Goal: Task Accomplishment & Management: Complete application form

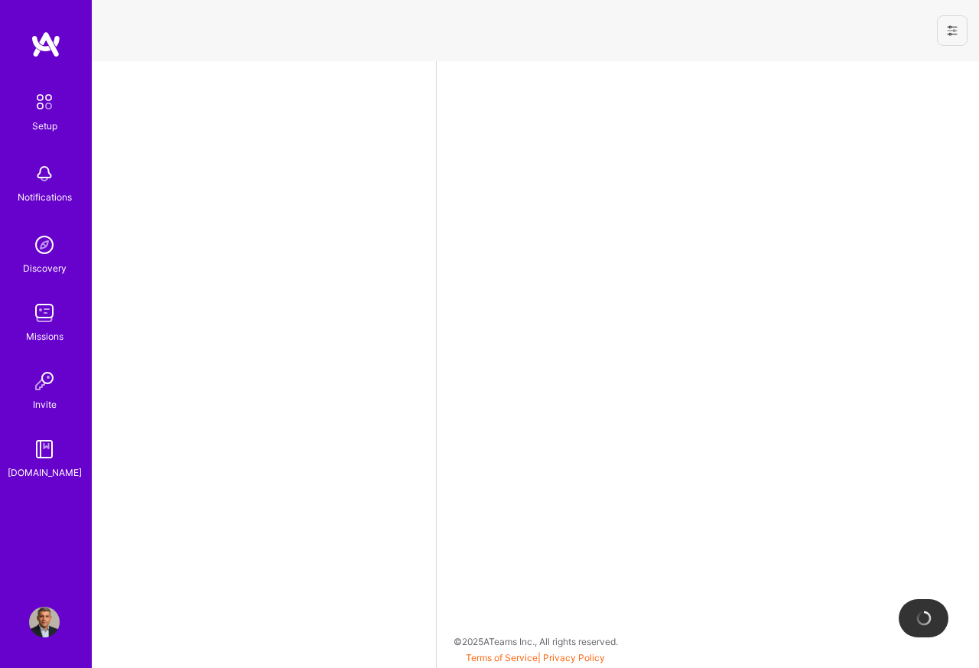
select select "CA"
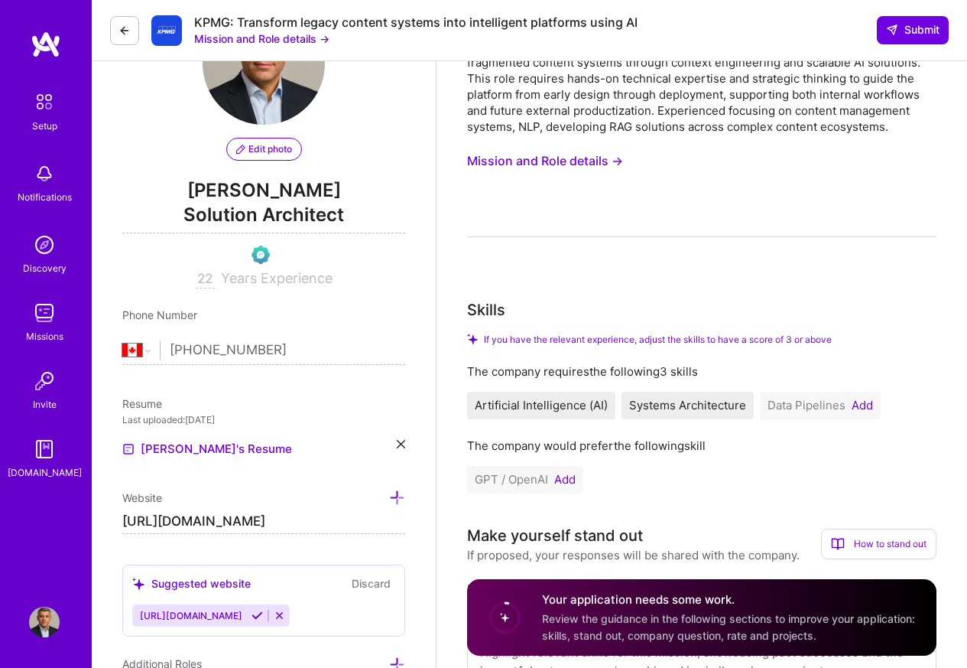
scroll to position [459, 0]
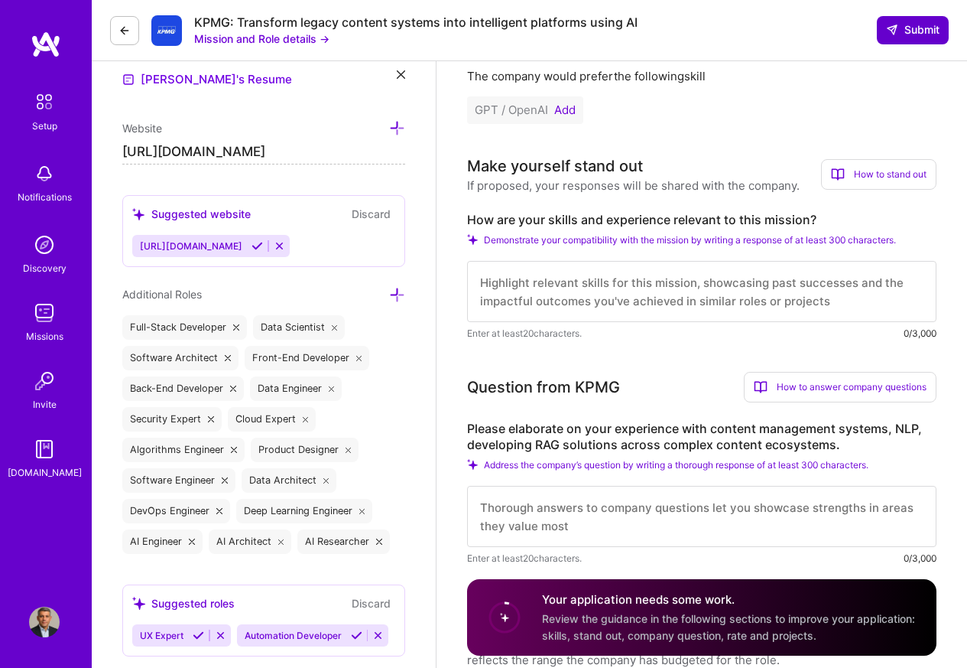
click at [905, 28] on span "Submit" at bounding box center [913, 29] width 54 height 15
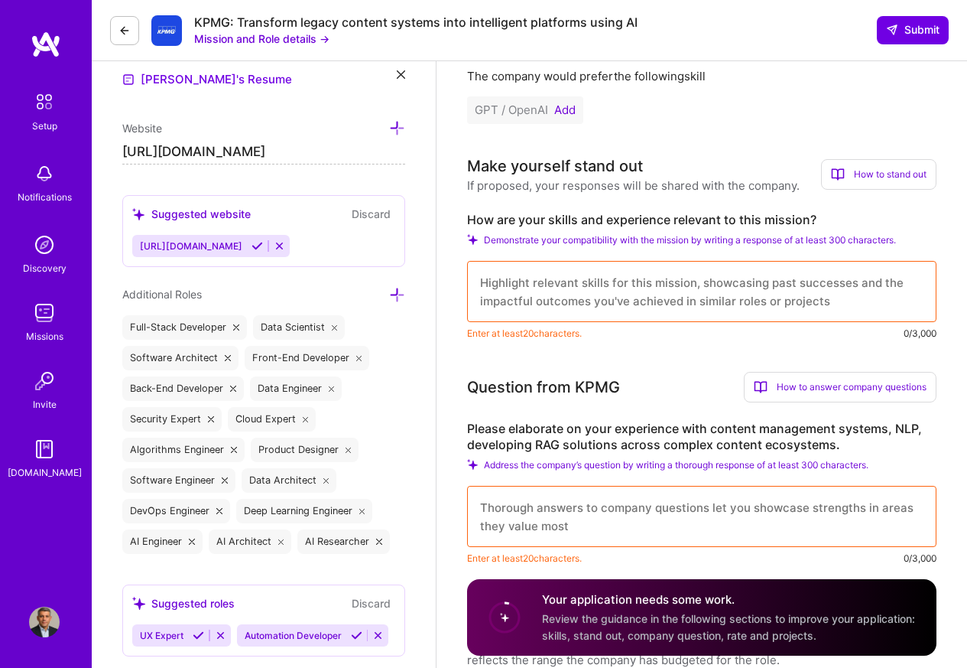
click at [560, 109] on button "Add" at bounding box center [564, 110] width 21 height 12
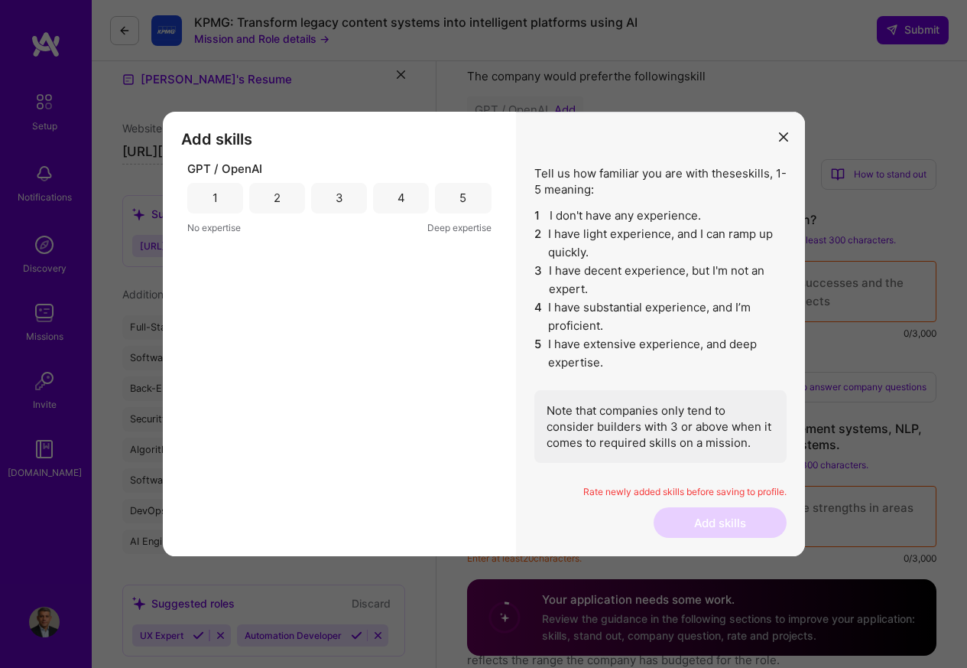
click at [460, 199] on div "5" at bounding box center [463, 198] width 7 height 16
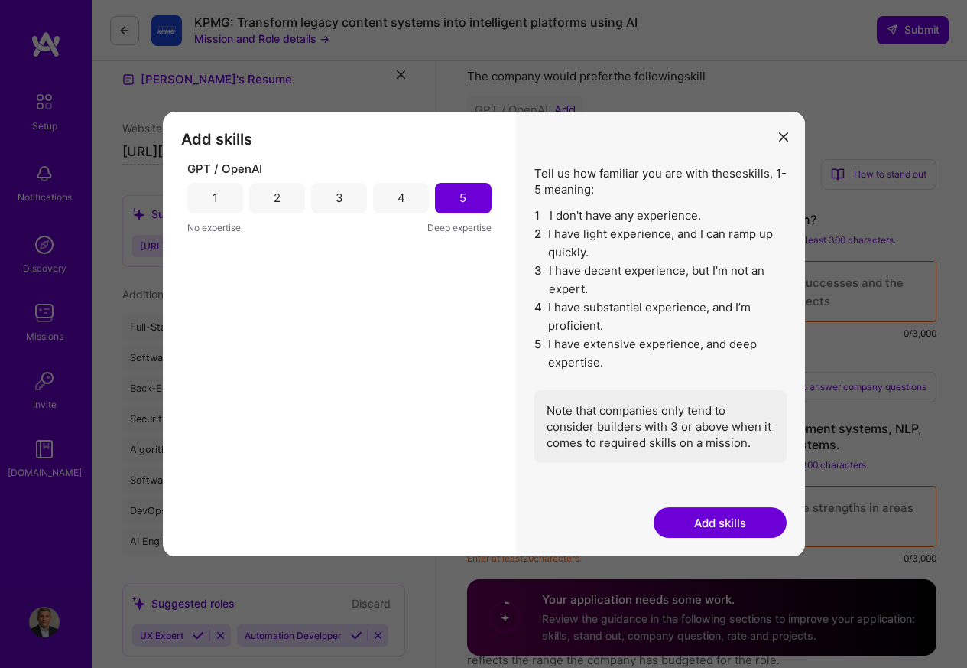
click at [715, 524] on button "Add skills" at bounding box center [720, 522] width 133 height 31
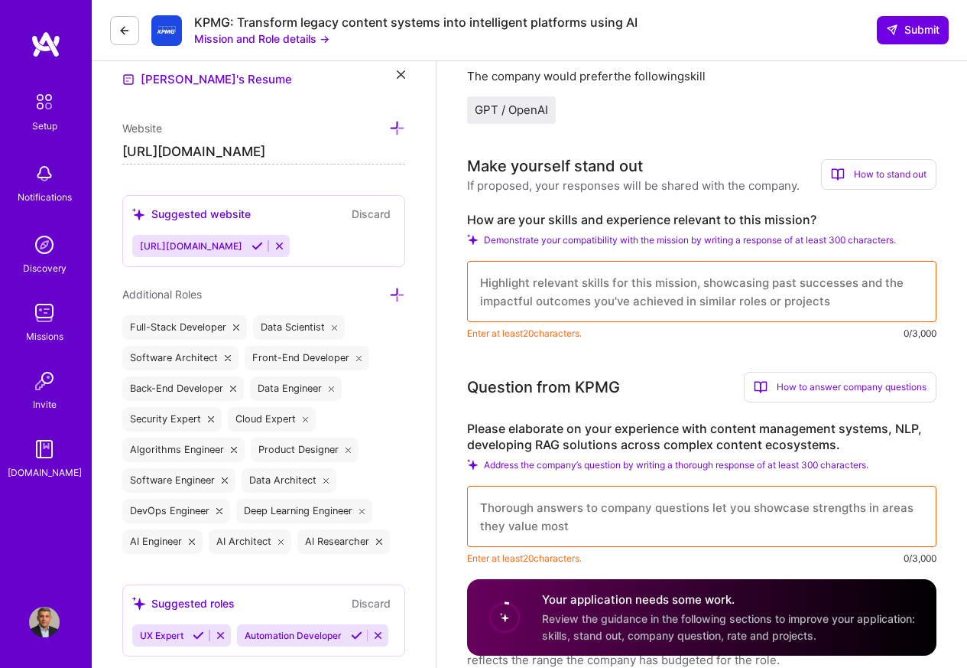
click at [723, 287] on textarea at bounding box center [701, 291] width 469 height 61
paste textarea "As a solution architect and AI leader with over 25 years’ experience, I've led …"
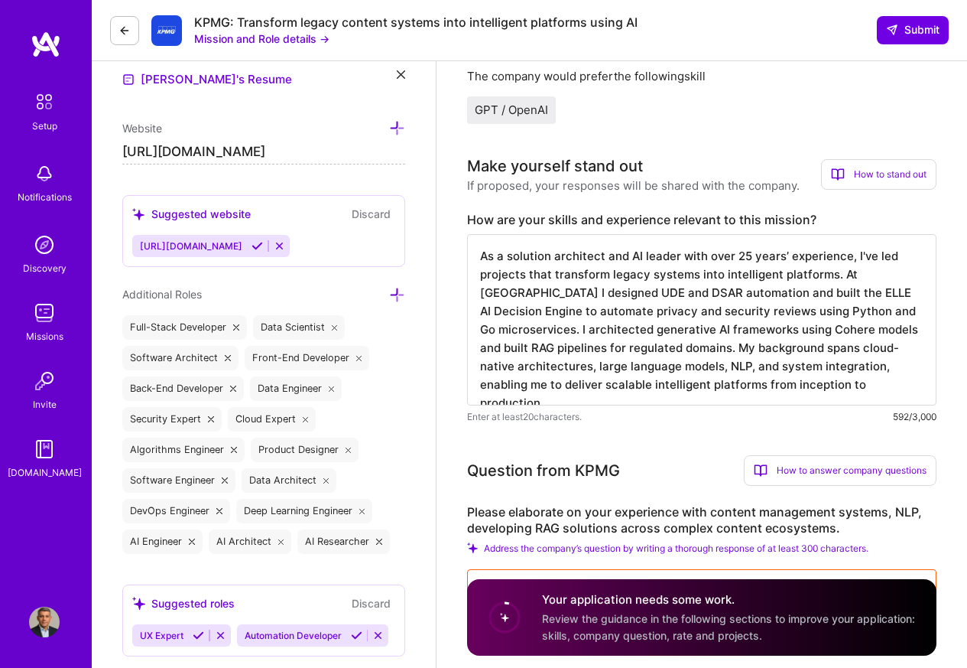
type textarea "As a solution architect and AI leader with over 25 years’ experience, I've led …"
click at [728, 515] on label "Please elaborate on your experience with content management systems, NLP, devel…" at bounding box center [701, 520] width 469 height 32
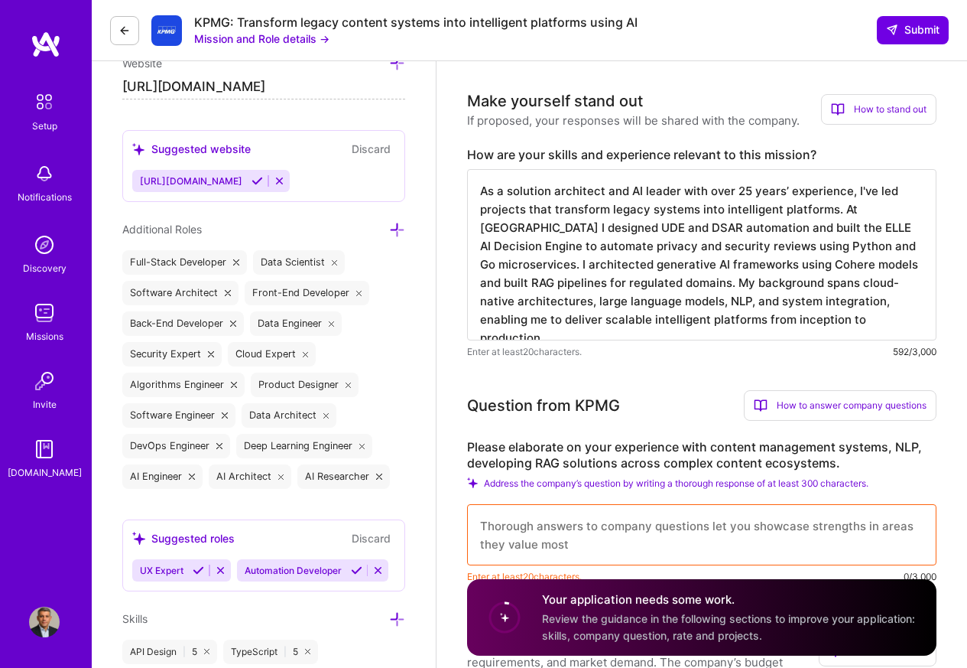
scroll to position [734, 0]
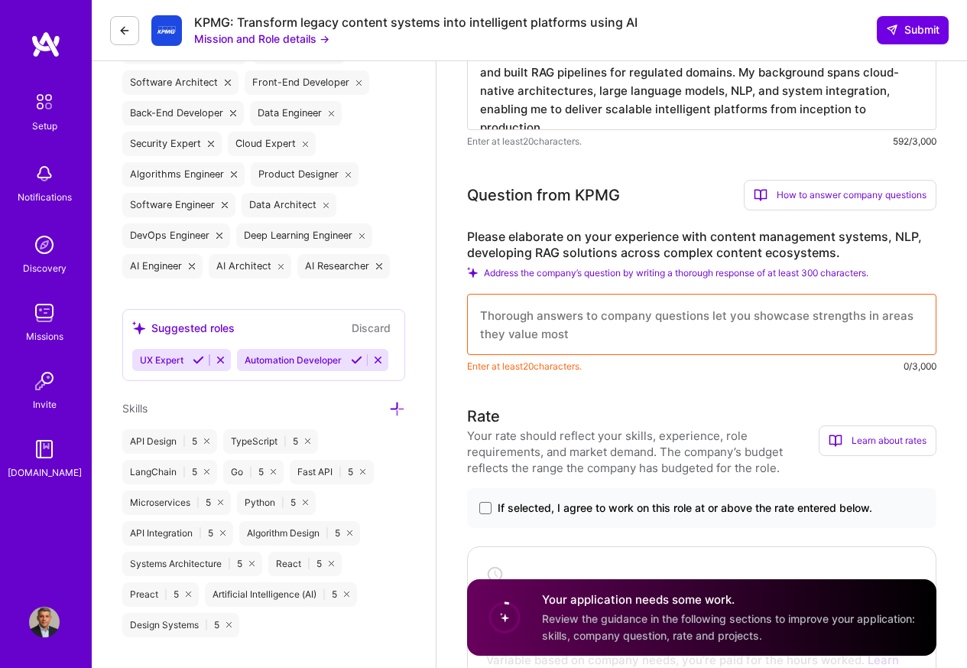
click at [732, 339] on textarea at bounding box center [701, 324] width 469 height 61
paste textarea "I have extensive experience integrating AI and NLP into content systems. At Ube…"
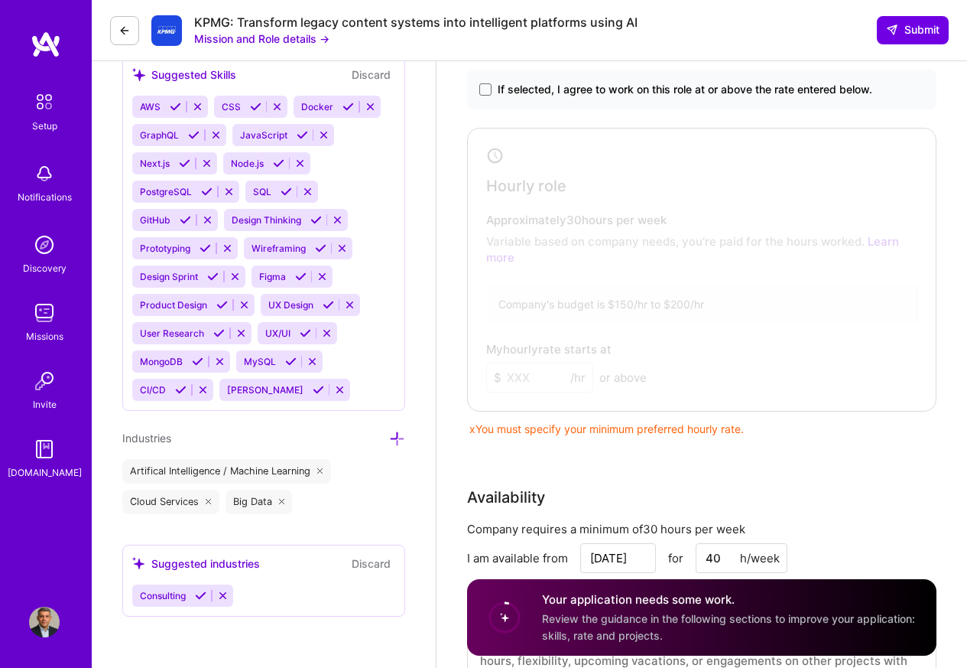
scroll to position [1468, 0]
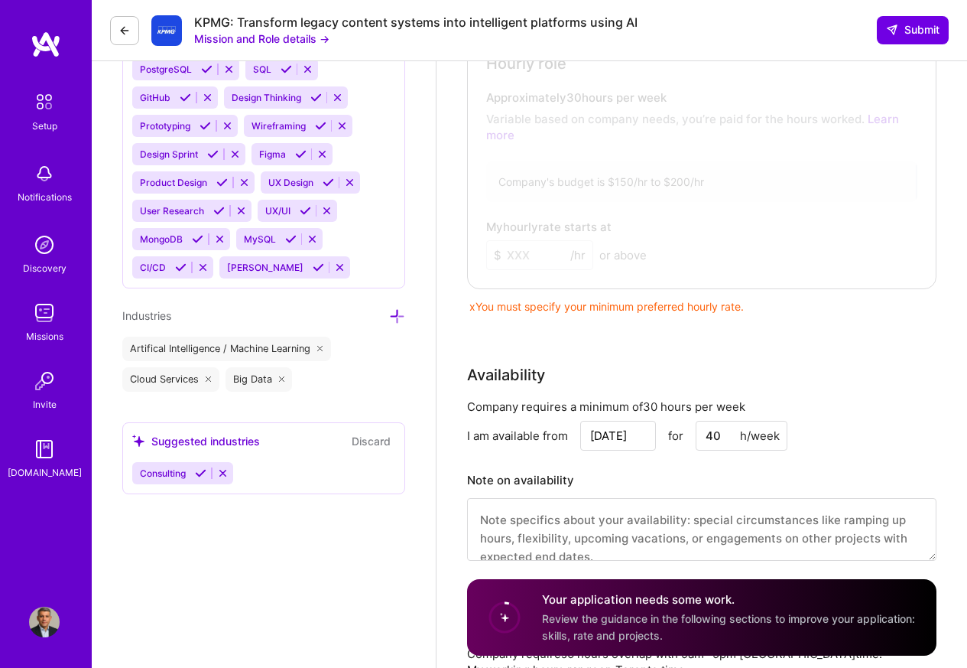
type textarea "I have extensive experience integrating AI and NLP into content systems. At Ube…"
click at [521, 272] on div at bounding box center [694, 144] width 444 height 268
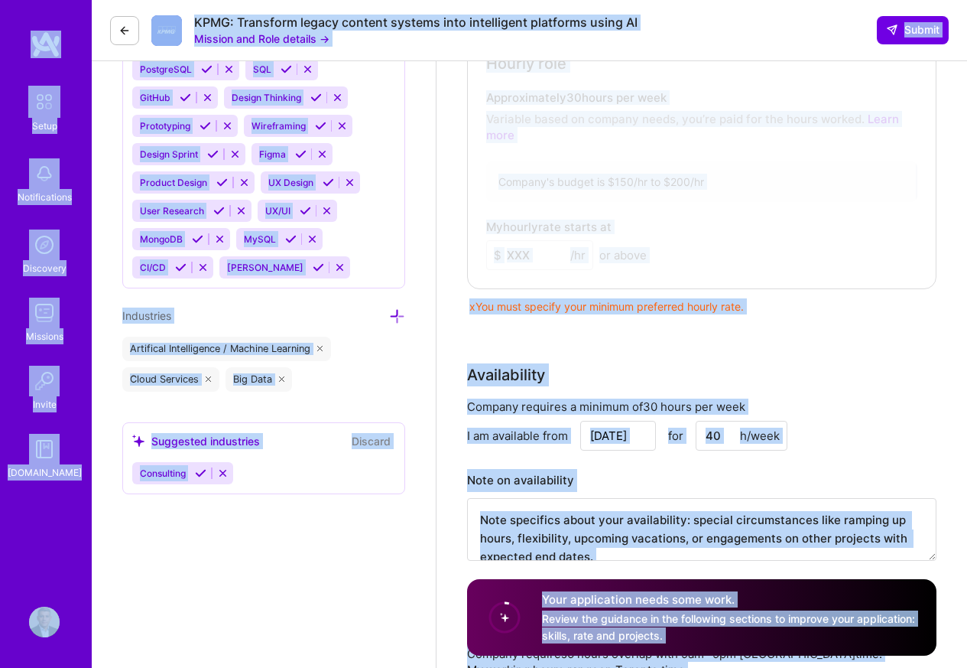
click at [510, 224] on div at bounding box center [694, 144] width 444 height 268
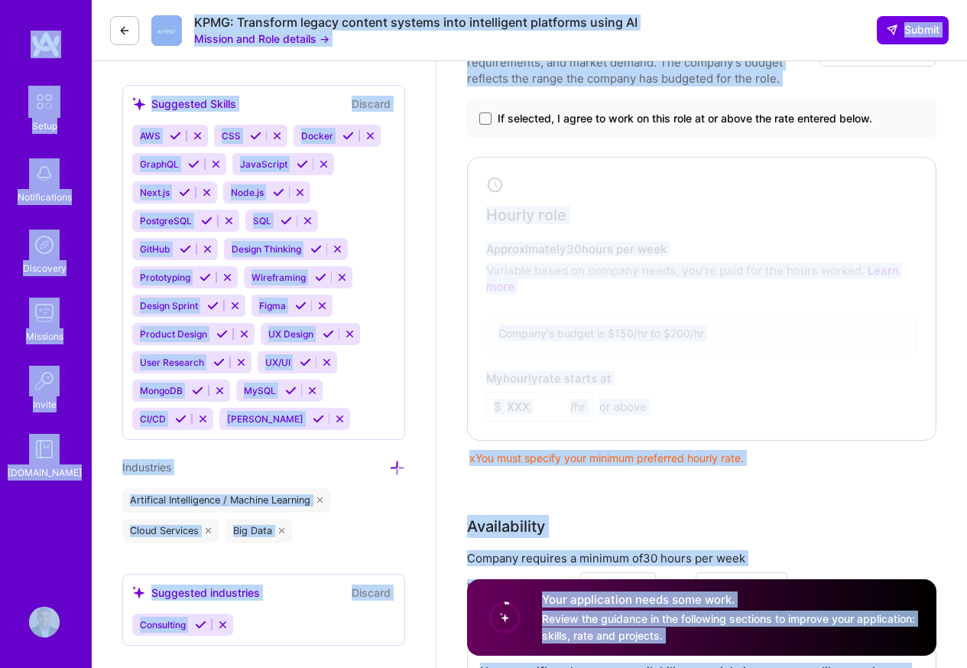
scroll to position [1285, 0]
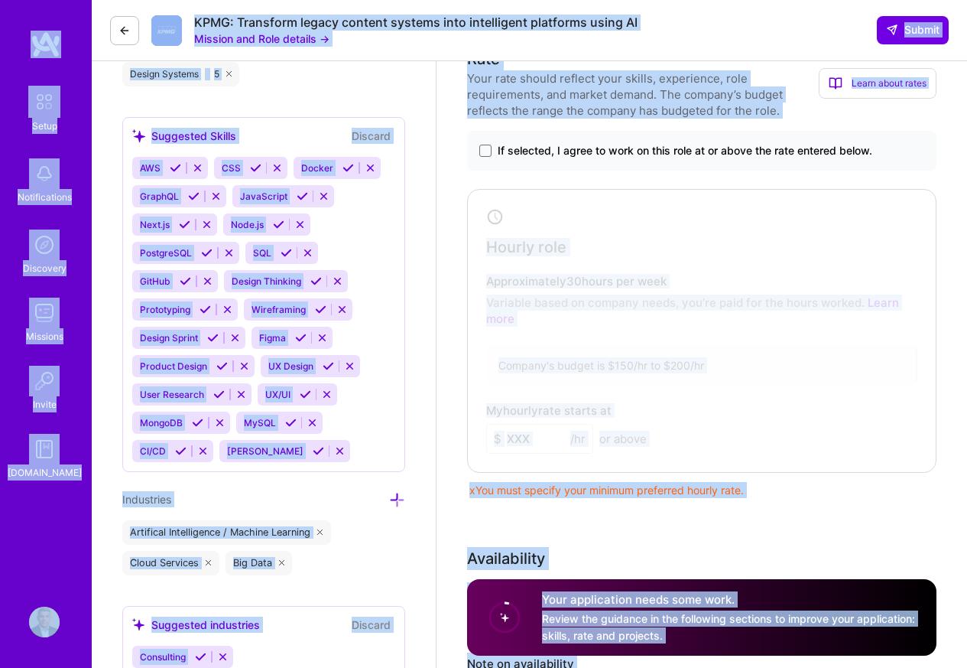
click at [479, 129] on div "Rate Your rate should reflect your skills, experience, role requirements, and m…" at bounding box center [701, 272] width 469 height 450
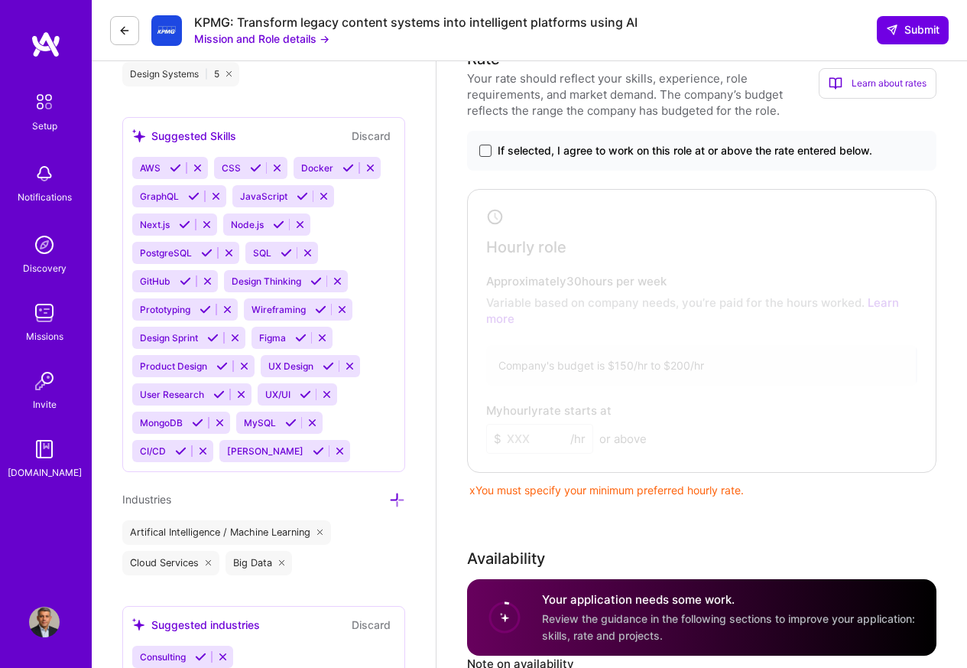
click at [480, 150] on span at bounding box center [485, 151] width 12 height 12
click at [0, 0] on input "If selected, I agree to work on this role at or above the rate entered below." at bounding box center [0, 0] width 0 height 0
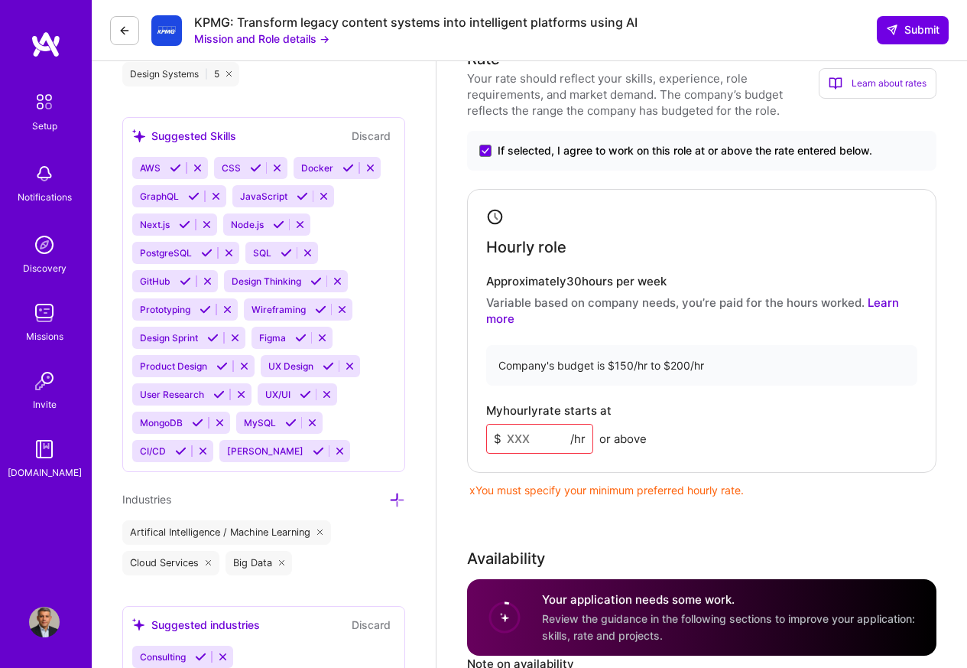
click at [501, 439] on span "$" at bounding box center [498, 438] width 8 height 16
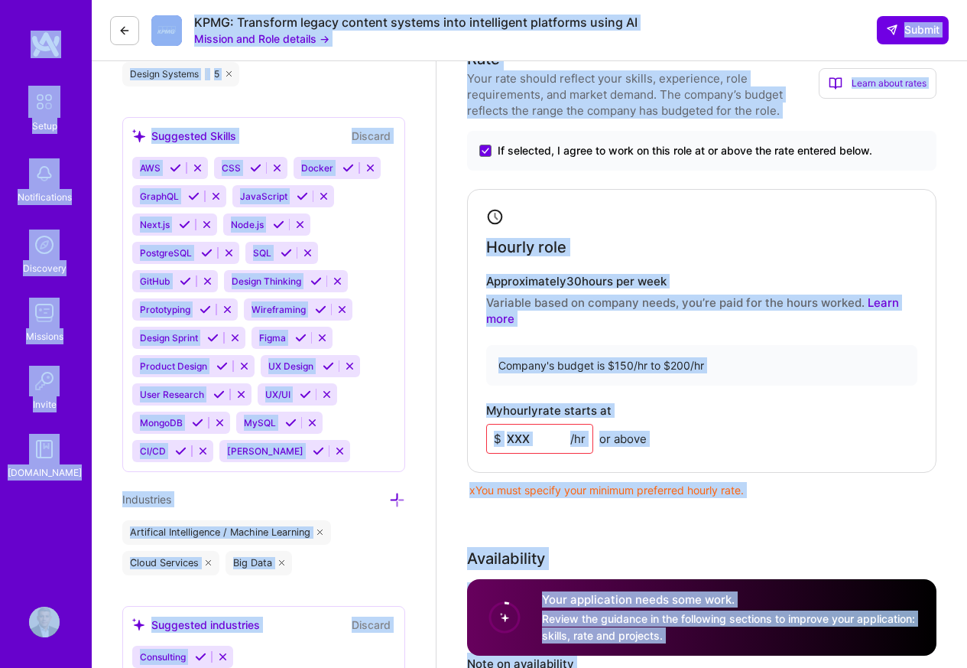
click at [512, 438] on input at bounding box center [539, 439] width 107 height 30
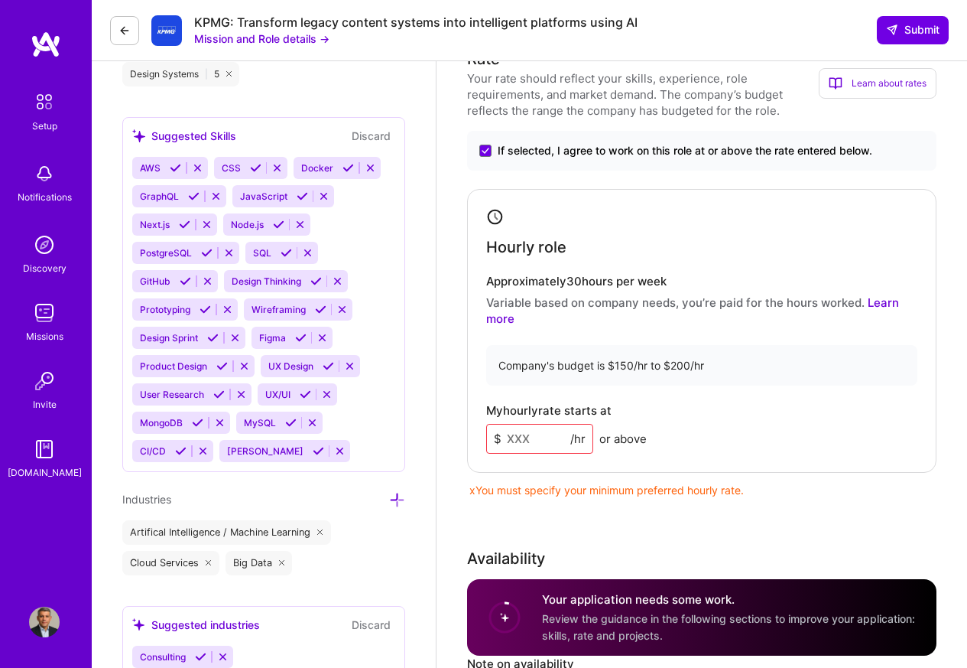
paste input "150"
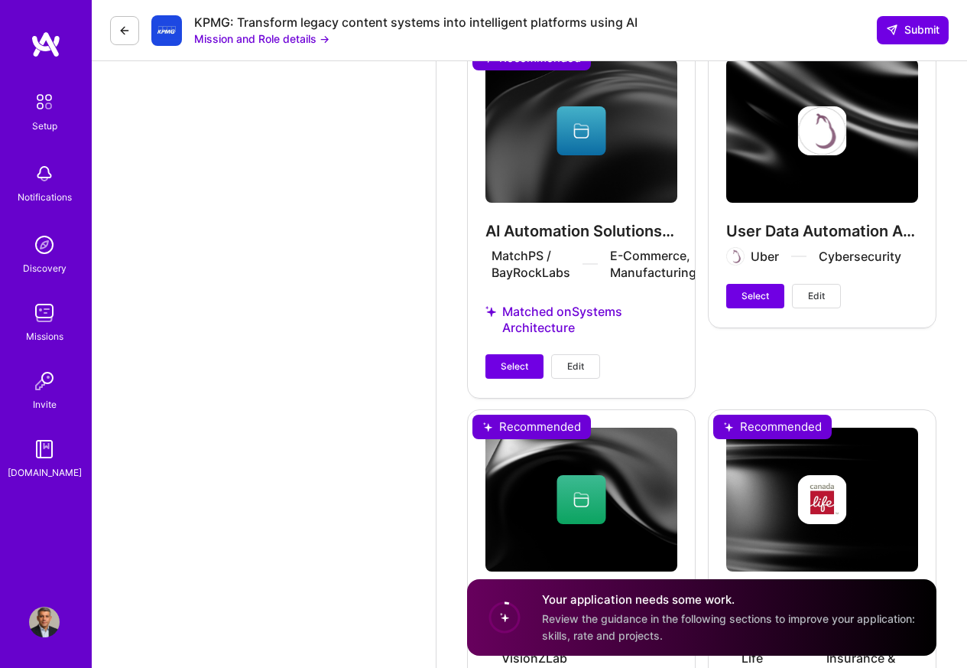
scroll to position [2386, 0]
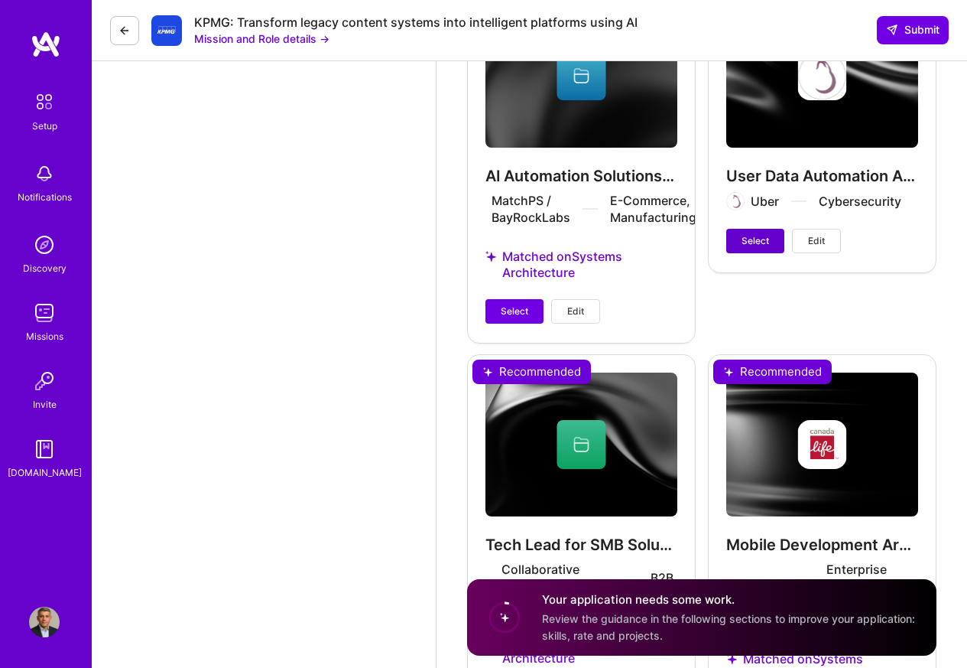
type input "150"
click at [518, 321] on button "Select" at bounding box center [515, 311] width 58 height 24
click at [758, 253] on button "Select" at bounding box center [755, 241] width 58 height 24
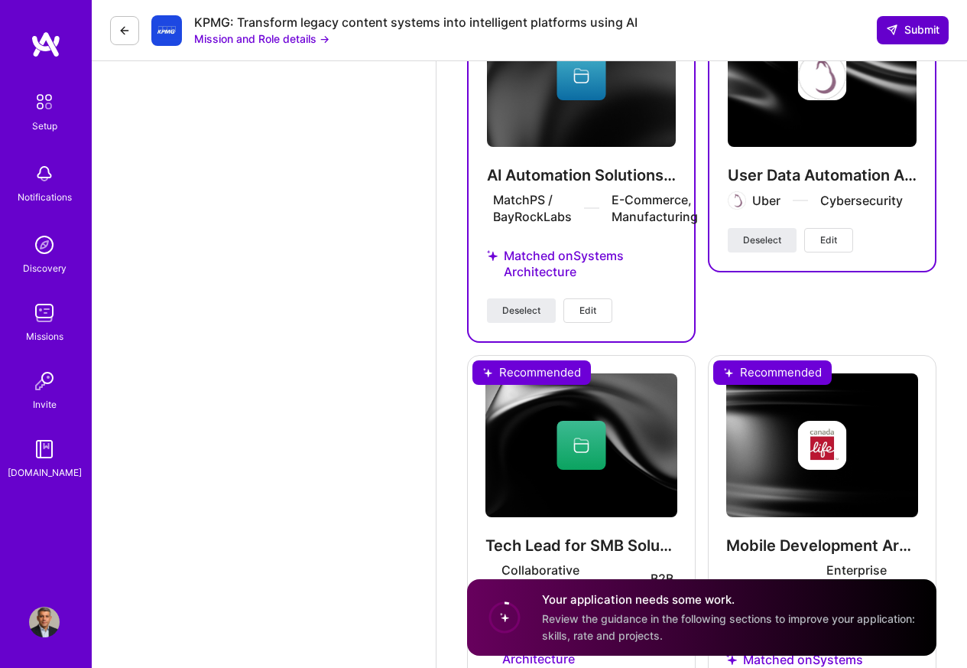
click at [906, 28] on span "Submit" at bounding box center [913, 29] width 54 height 15
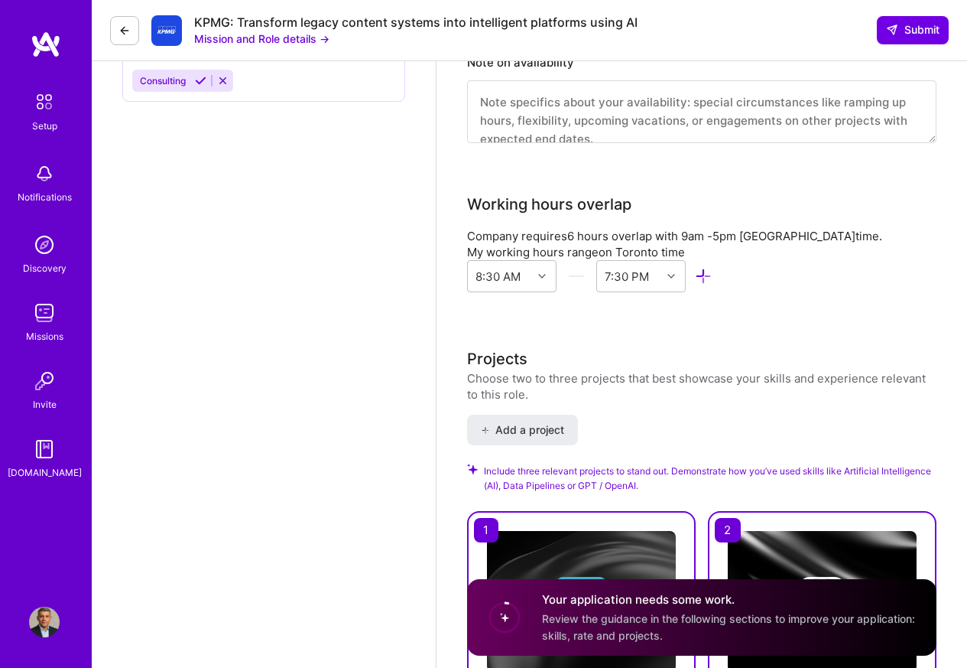
scroll to position [1652, 0]
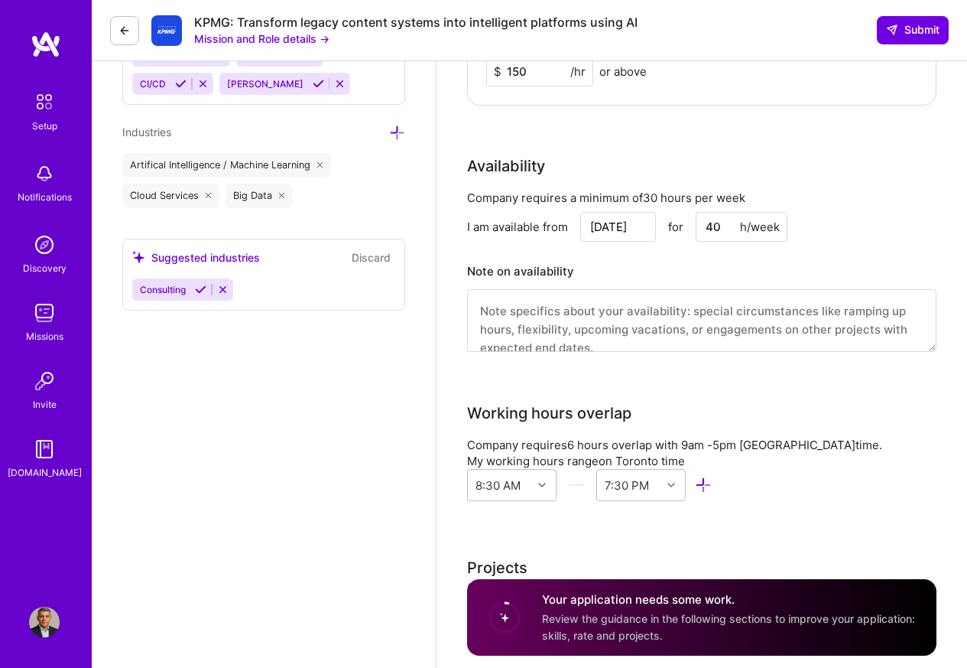
click at [528, 317] on textarea at bounding box center [701, 320] width 469 height 63
paste textarea "I am available 30+ hours per week and can adjust my schedule to ensure at least…"
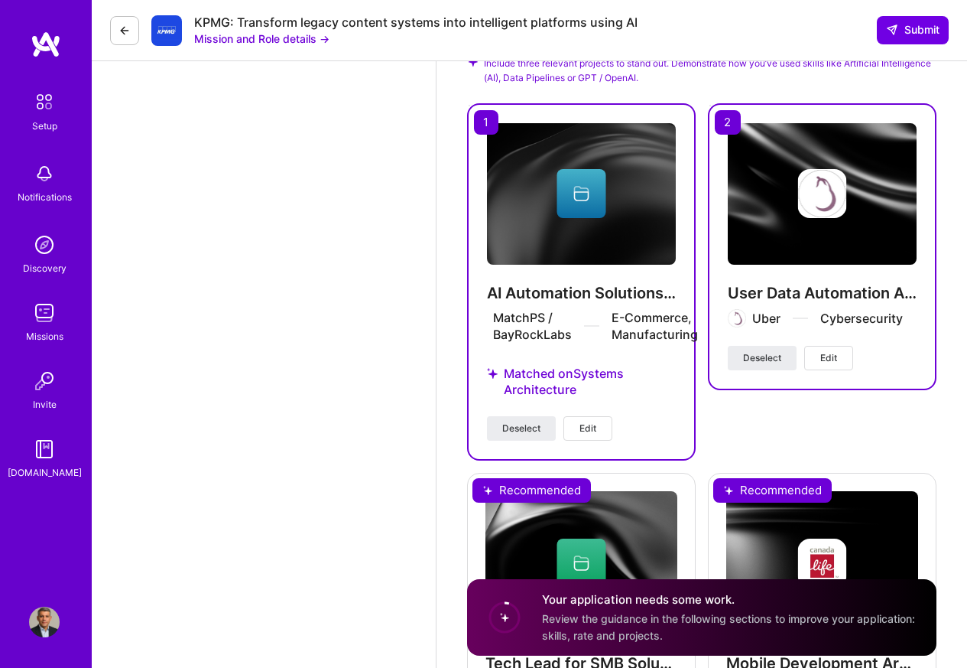
scroll to position [2585, 0]
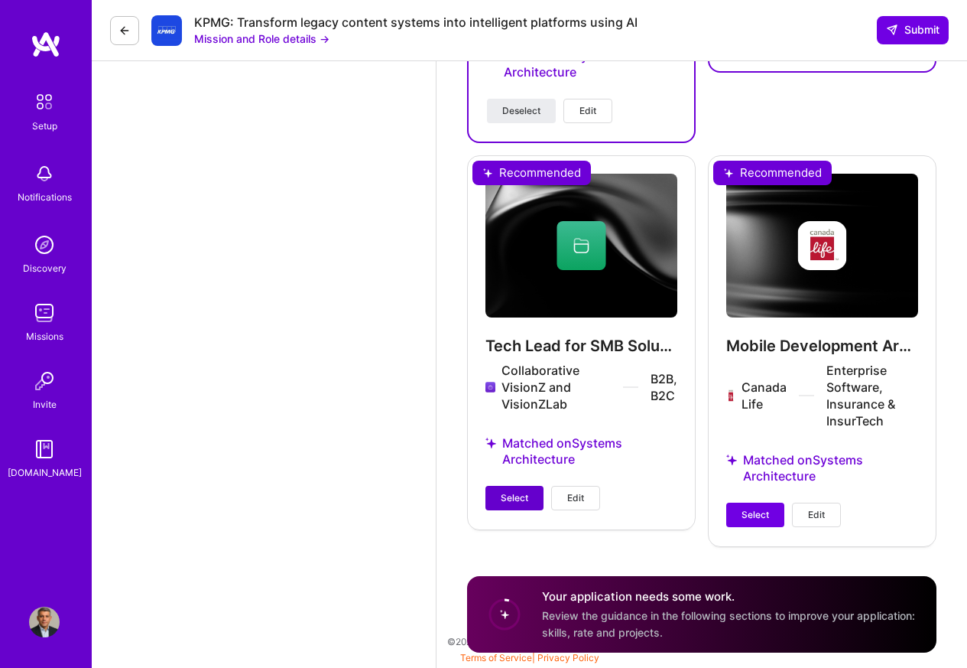
type textarea "I am available 30+ hours per week and can adjust my schedule to ensure at least…"
click at [514, 501] on span "Select" at bounding box center [515, 498] width 28 height 14
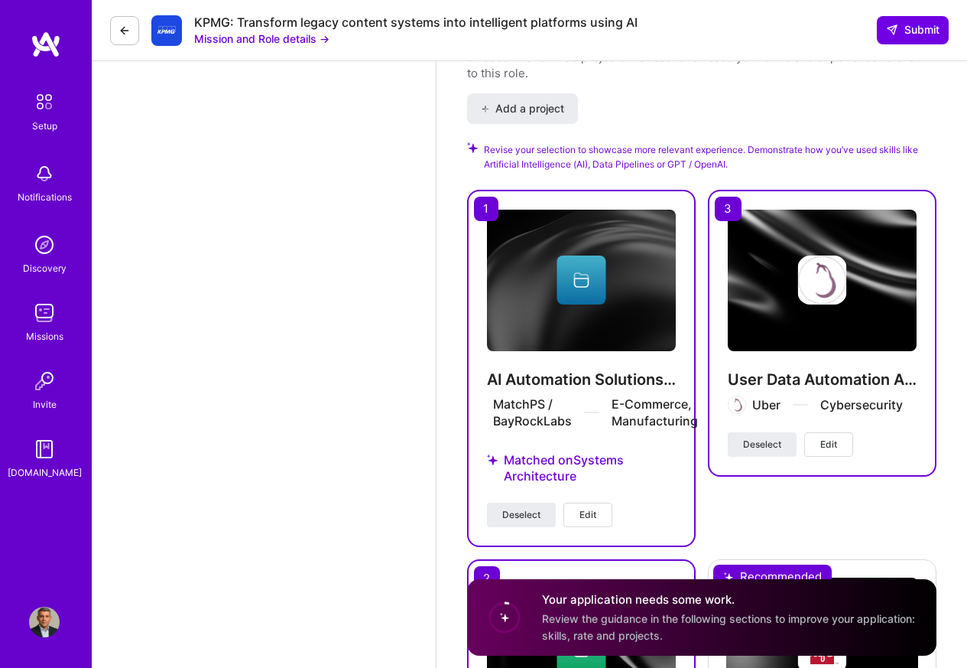
scroll to position [2035, 0]
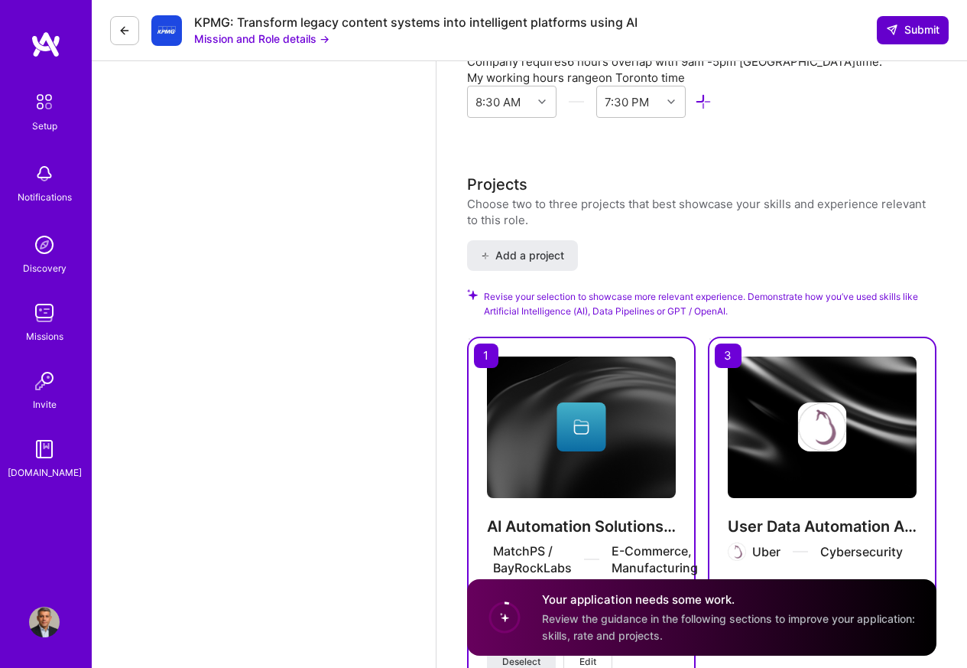
click at [906, 30] on span "Submit" at bounding box center [913, 29] width 54 height 15
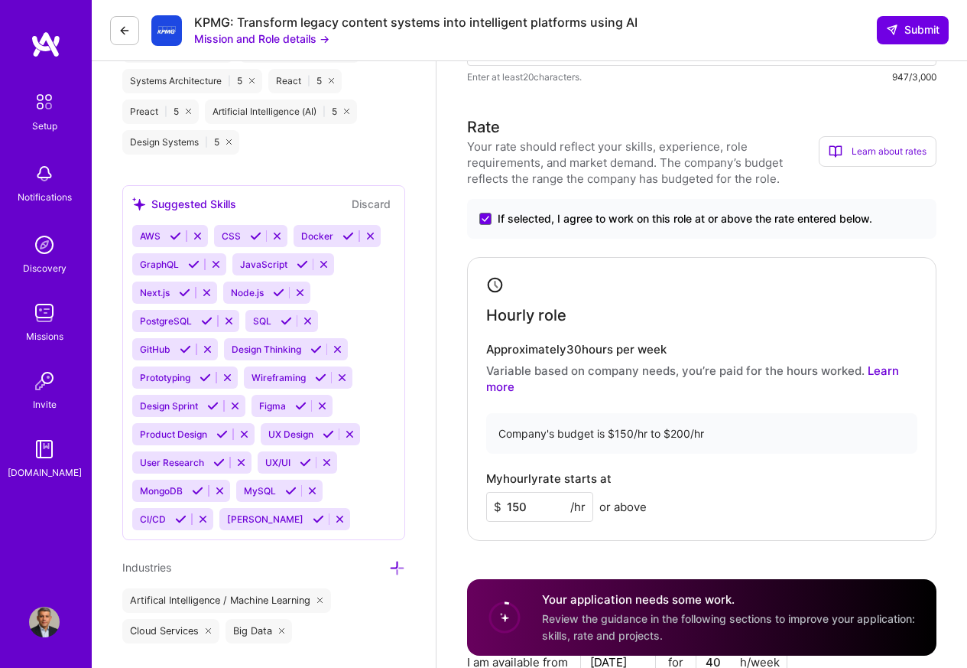
scroll to position [1209, 0]
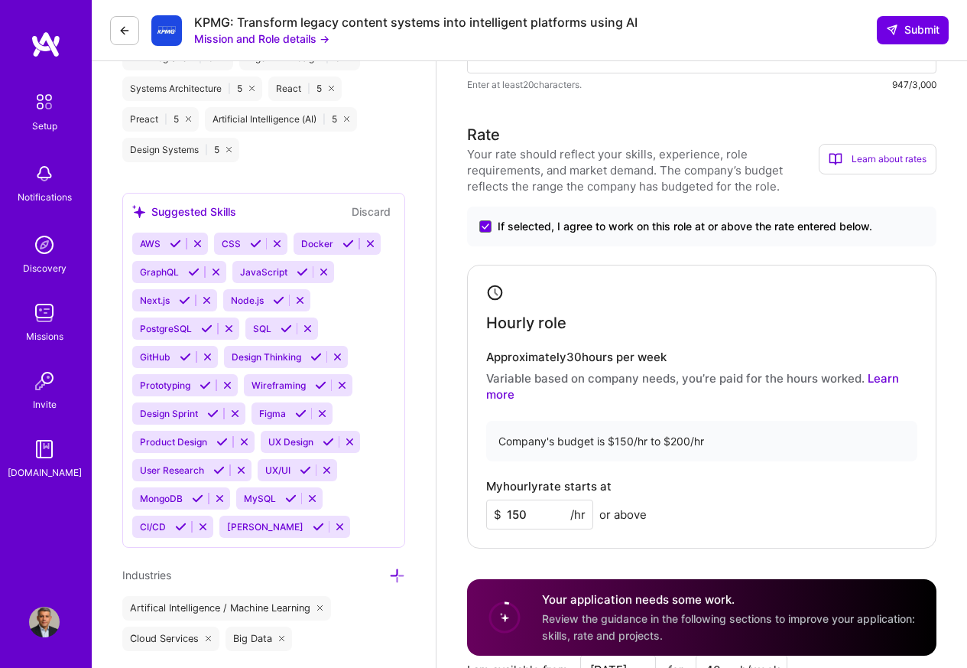
click at [484, 203] on div "Rate Your rate should reflect your skills, experience, role requirements, and m…" at bounding box center [701, 335] width 469 height 425
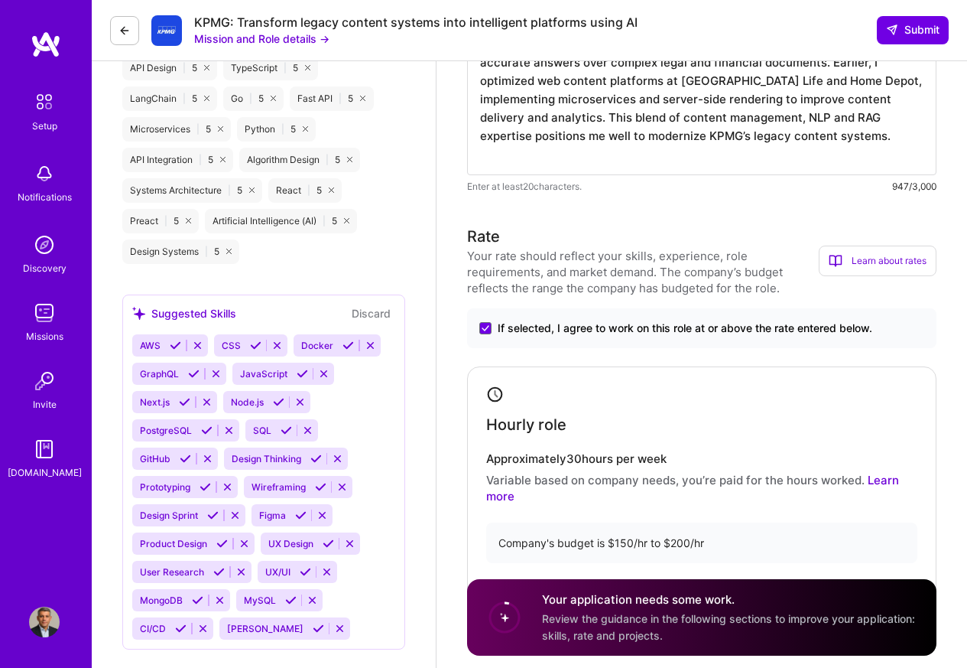
scroll to position [934, 0]
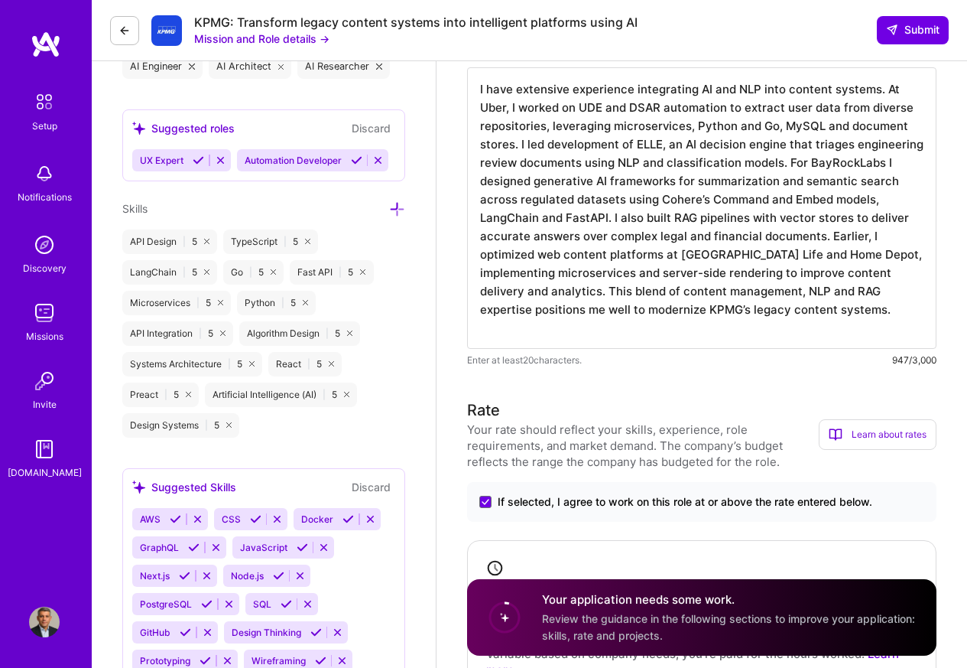
click at [398, 206] on icon at bounding box center [397, 209] width 16 height 16
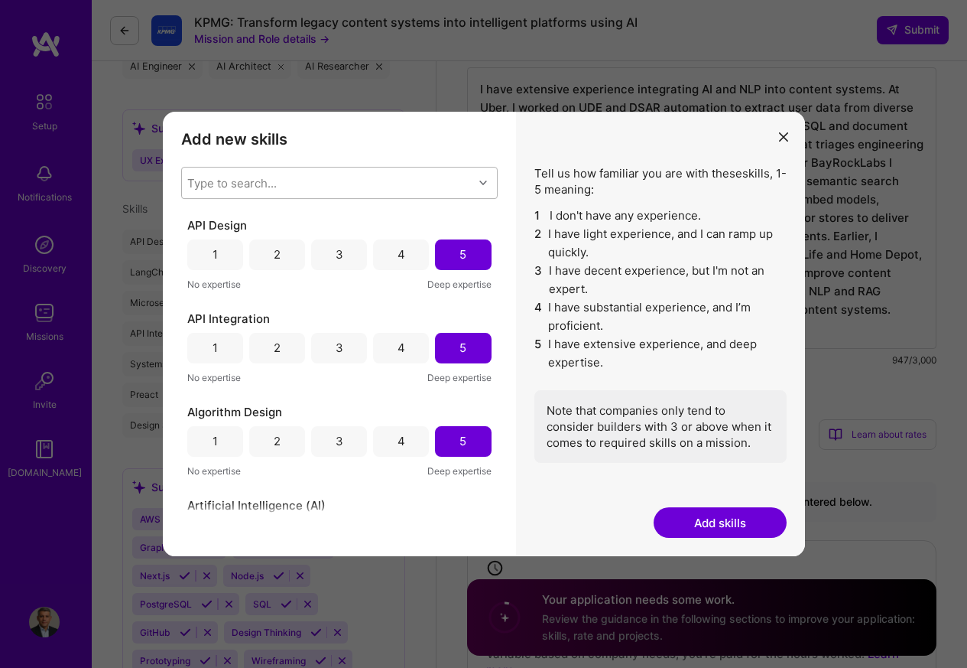
click at [223, 184] on div "Type to search..." at bounding box center [231, 182] width 89 height 16
paste input "GPT"
type input "GPT"
click at [460, 255] on div "5" at bounding box center [463, 254] width 7 height 16
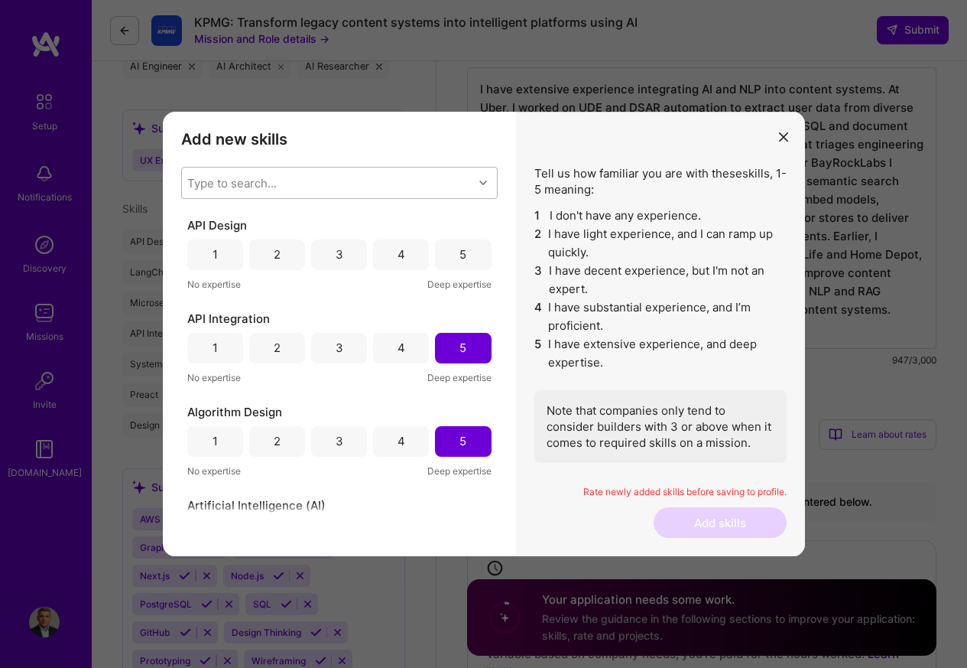
click at [197, 184] on div "Type to search..." at bounding box center [231, 182] width 89 height 16
paste input "GPT"
type input "GPT"
click at [460, 253] on div "5" at bounding box center [463, 254] width 7 height 16
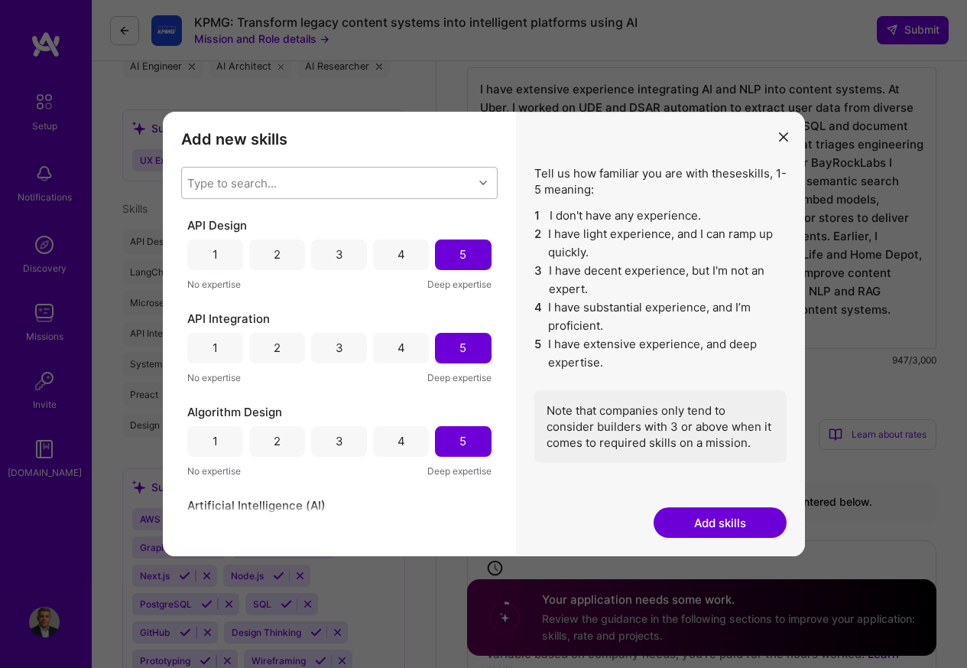
click at [211, 184] on div "Type to search..." at bounding box center [231, 182] width 89 height 16
paste input "GPT"
type input "GPT"
click at [460, 255] on div "5" at bounding box center [463, 254] width 7 height 16
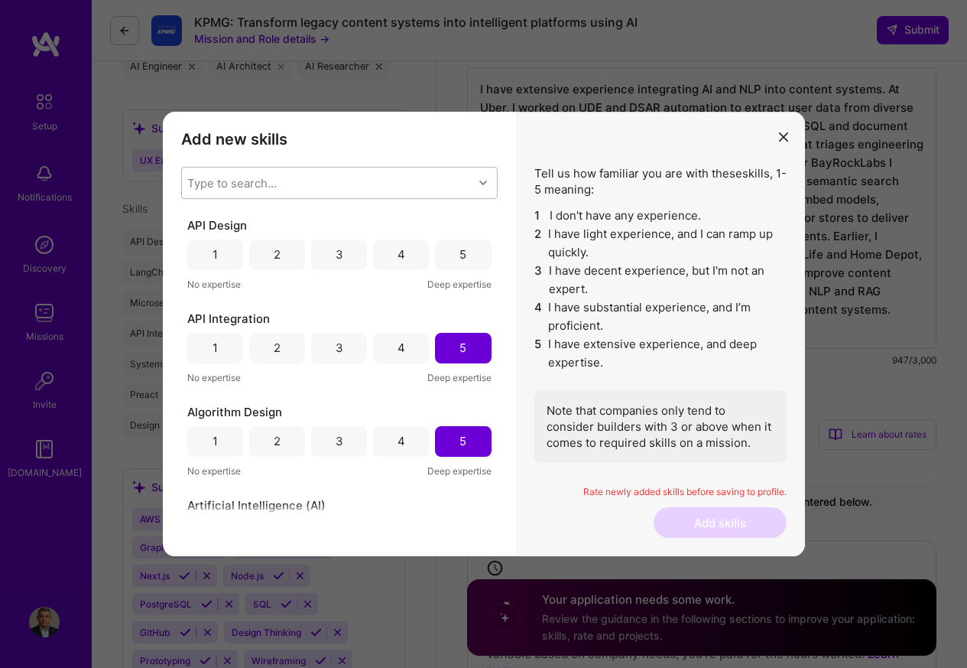
click at [199, 182] on div "Type to search..." at bounding box center [231, 182] width 89 height 16
paste input "GPT"
type input "GPT"
click at [460, 255] on div "5" at bounding box center [463, 254] width 7 height 16
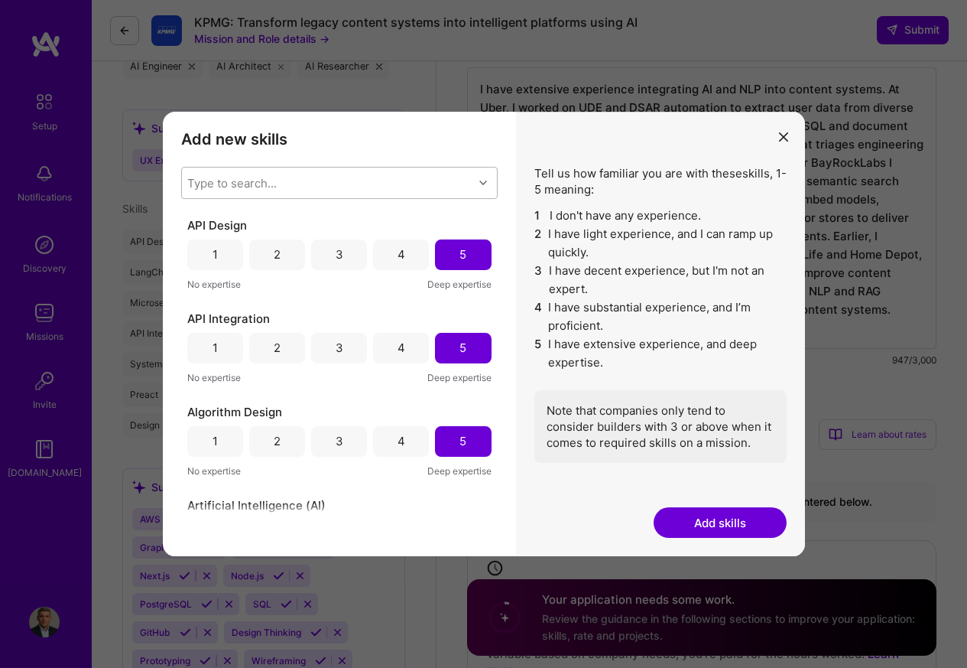
click at [207, 180] on div "Type to search..." at bounding box center [231, 182] width 89 height 16
paste input "GPT"
type input "GPT"
click at [720, 526] on button "Add skills" at bounding box center [720, 522] width 133 height 31
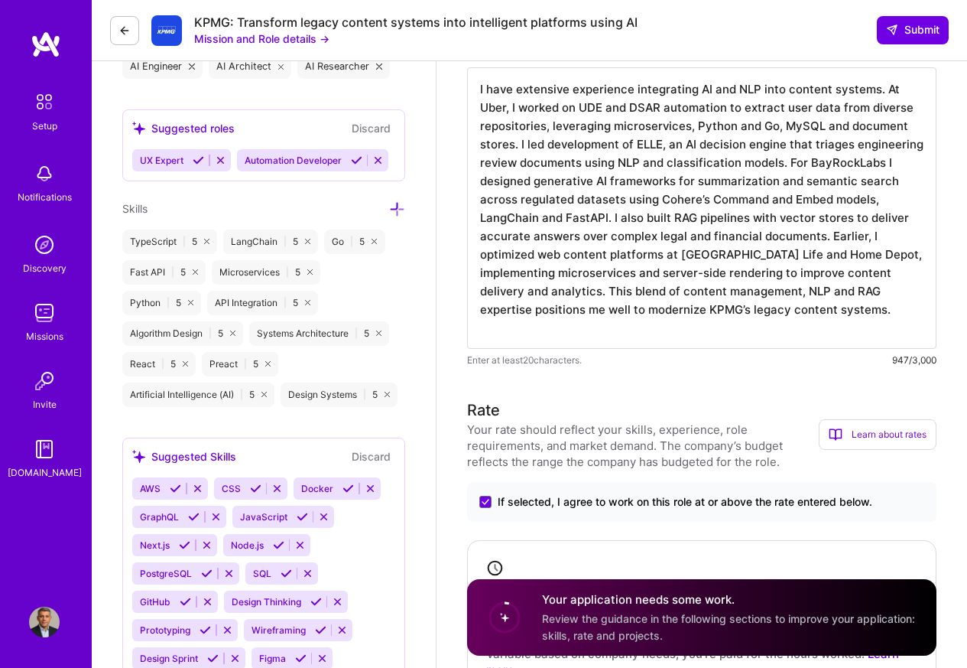
click at [398, 206] on icon at bounding box center [397, 209] width 16 height 16
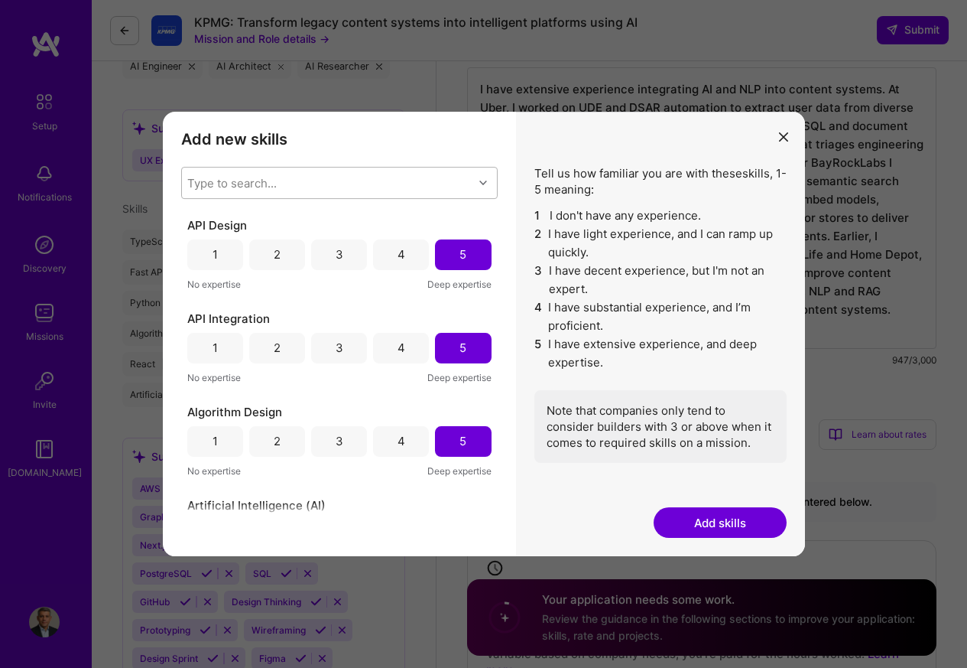
click at [200, 183] on div "Type to search..." at bounding box center [231, 182] width 89 height 16
paste input "GPT"
type input "GPT"
click at [709, 527] on button "Add skills" at bounding box center [720, 522] width 133 height 31
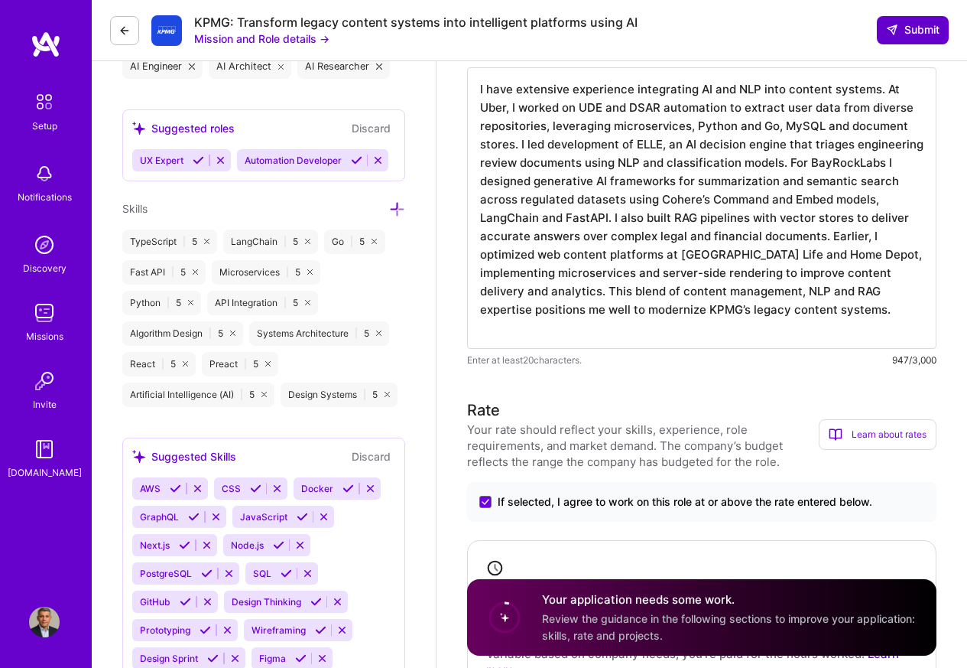
click at [904, 29] on span "Submit" at bounding box center [913, 29] width 54 height 15
click at [907, 29] on span "Submit" at bounding box center [913, 29] width 54 height 15
click at [492, 69] on textarea "I have extensive experience integrating AI and NLP into content systems. At Ube…" at bounding box center [701, 207] width 469 height 281
click at [486, 80] on textarea "I have extensive experience integrating AI and NLP into content systems. At Ube…" at bounding box center [701, 207] width 469 height 281
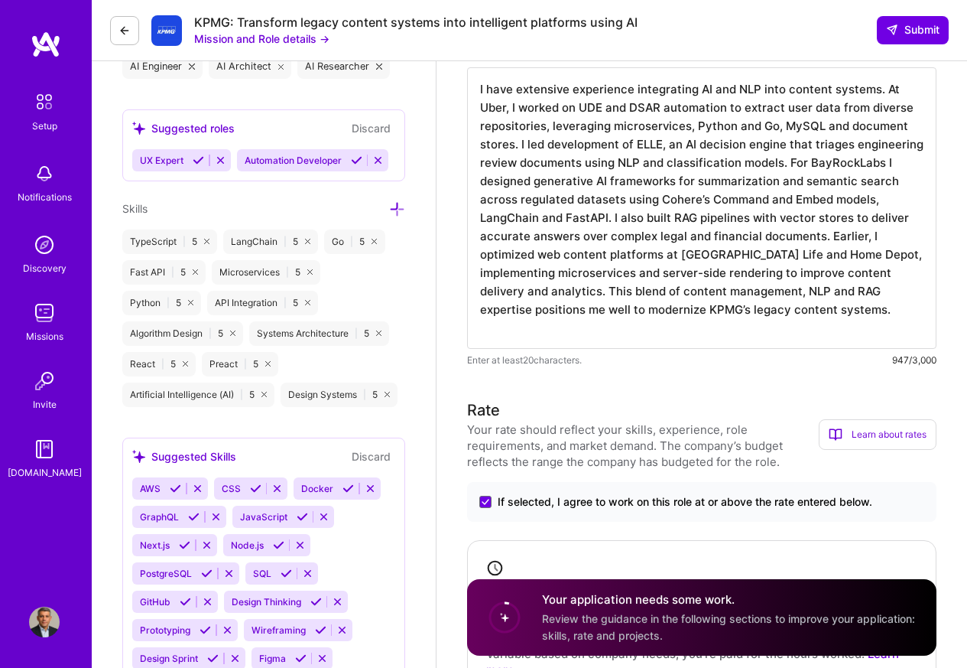
paste textarea "Added mention of GPT/OpenAI and data pipelines."
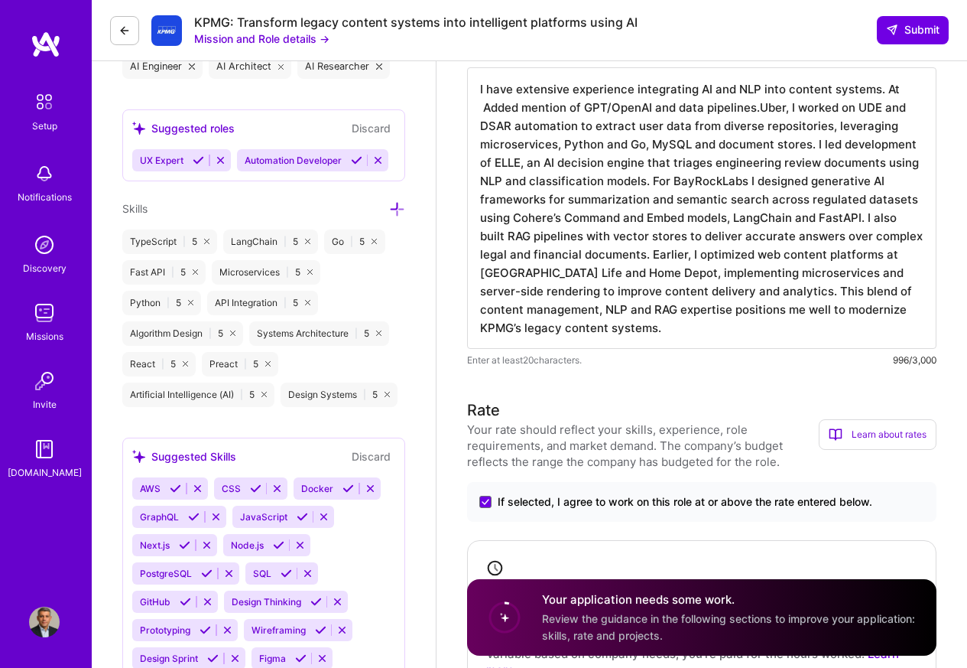
paste textarea "design generative AI frameworks using GPT/OpenAI and robust data pipelines,"
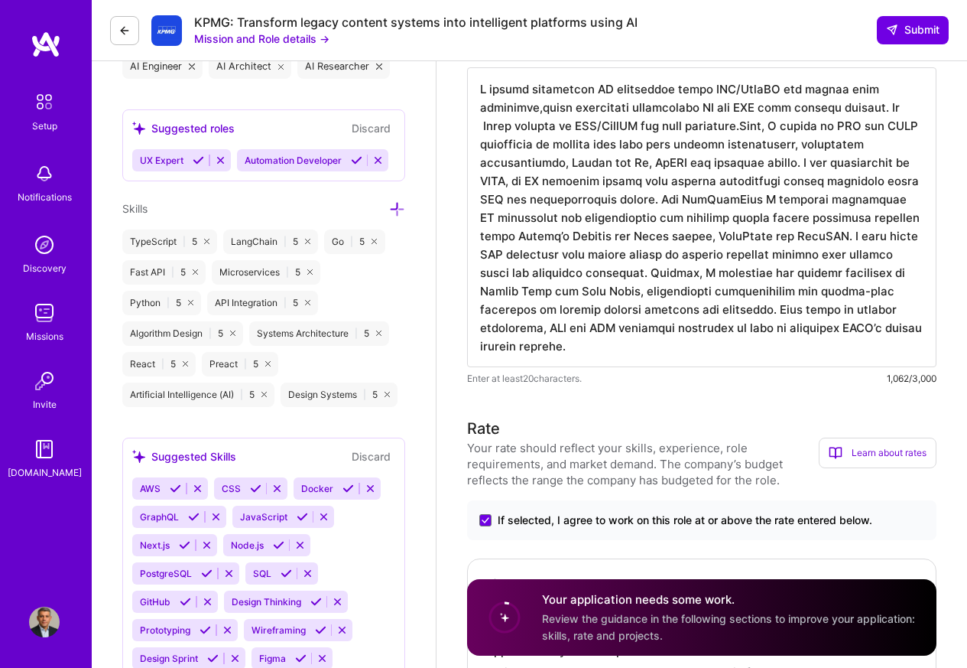
click at [548, 108] on textarea at bounding box center [701, 217] width 469 height 300
click at [541, 109] on textarea at bounding box center [701, 217] width 469 height 300
paste textarea "and I have extensive"
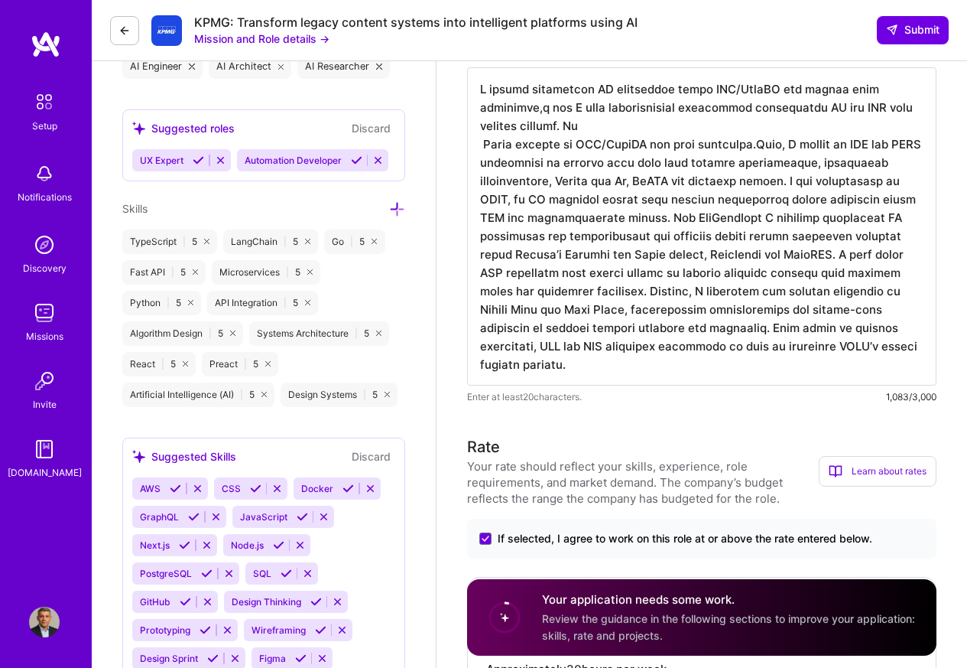
drag, startPoint x: 583, startPoint y: 145, endPoint x: 643, endPoint y: 142, distance: 60.4
click at [643, 142] on textarea at bounding box center [701, 226] width 469 height 318
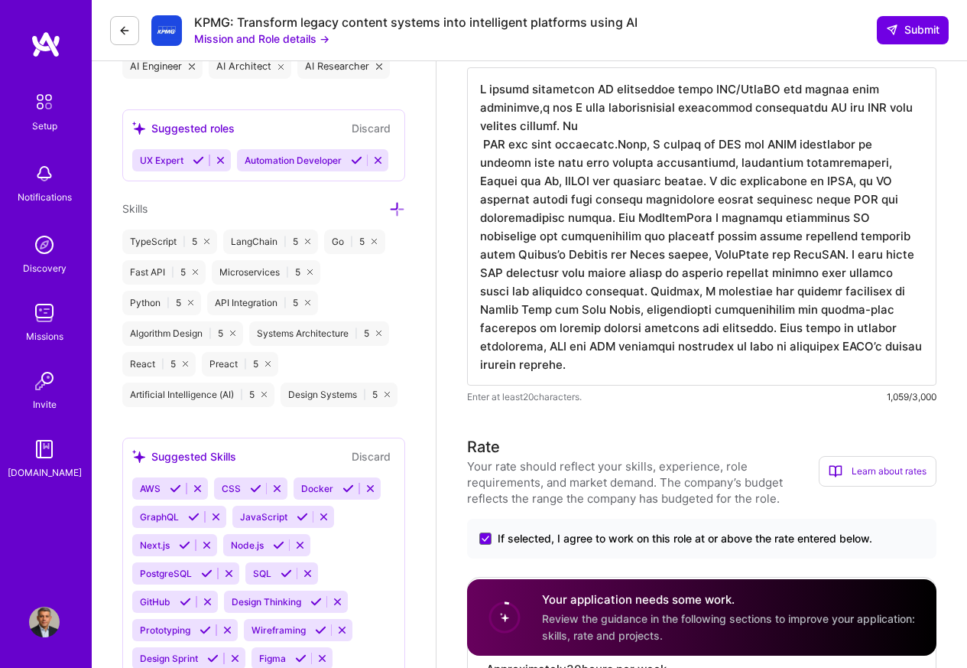
click at [524, 108] on textarea at bounding box center [701, 226] width 469 height 318
click at [602, 142] on textarea at bounding box center [701, 226] width 469 height 318
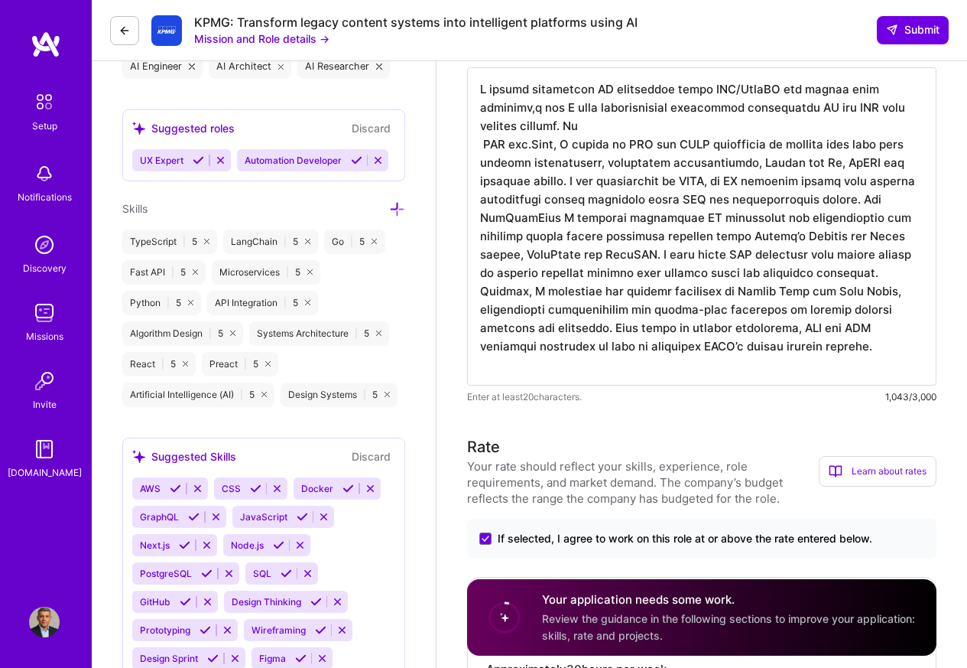
click at [560, 144] on textarea at bounding box center [701, 226] width 469 height 318
paste textarea
click at [495, 110] on textarea at bounding box center [701, 226] width 469 height 318
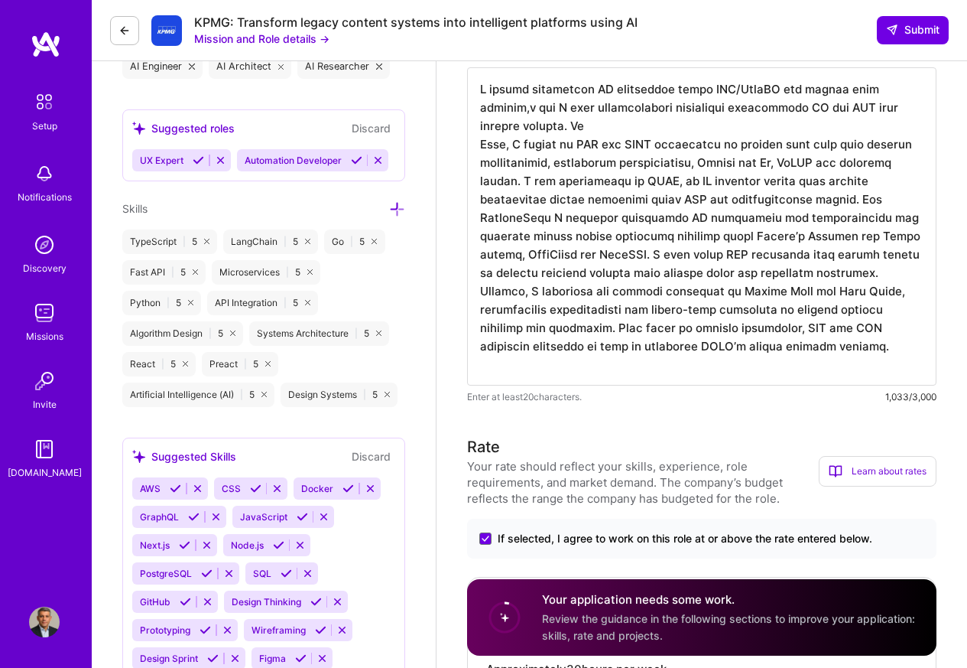
click at [492, 126] on textarea at bounding box center [701, 226] width 469 height 318
paste textarea "[PERSON_NAME], and I have extensive experience integrating AI and NLP into cont…"
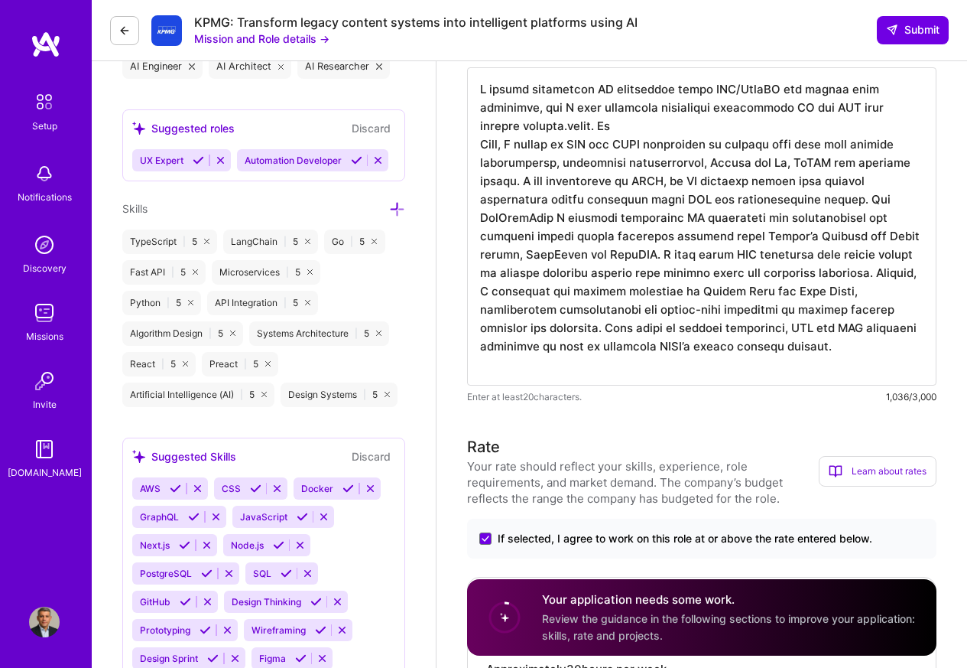
click at [644, 130] on textarea at bounding box center [701, 226] width 469 height 318
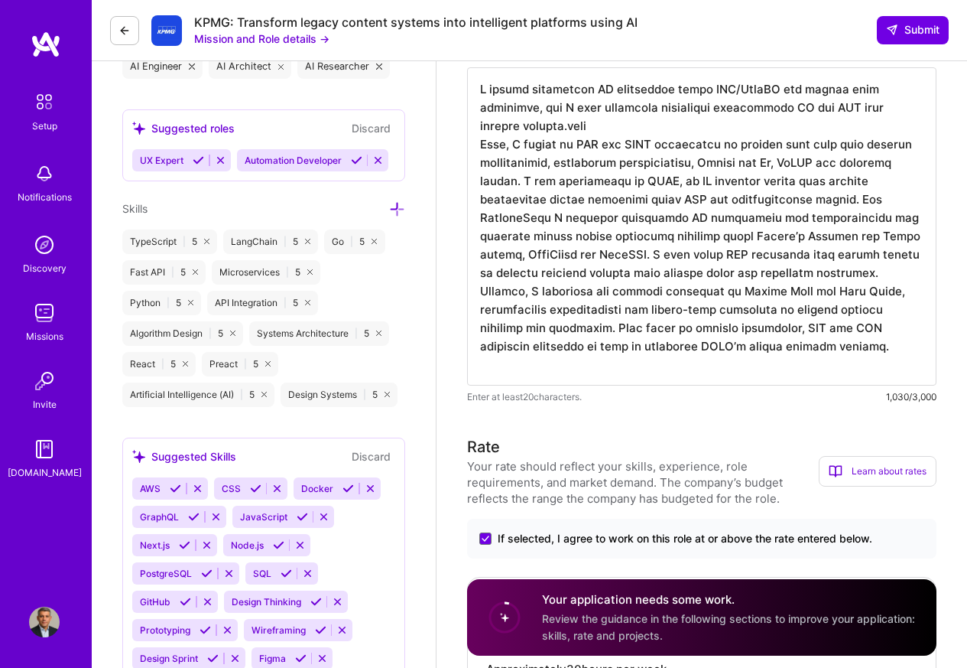
click at [566, 128] on textarea at bounding box center [701, 226] width 469 height 318
click at [495, 142] on textarea at bounding box center [701, 226] width 469 height 318
paste textarea "At [GEOGRAPHIC_DATA],"
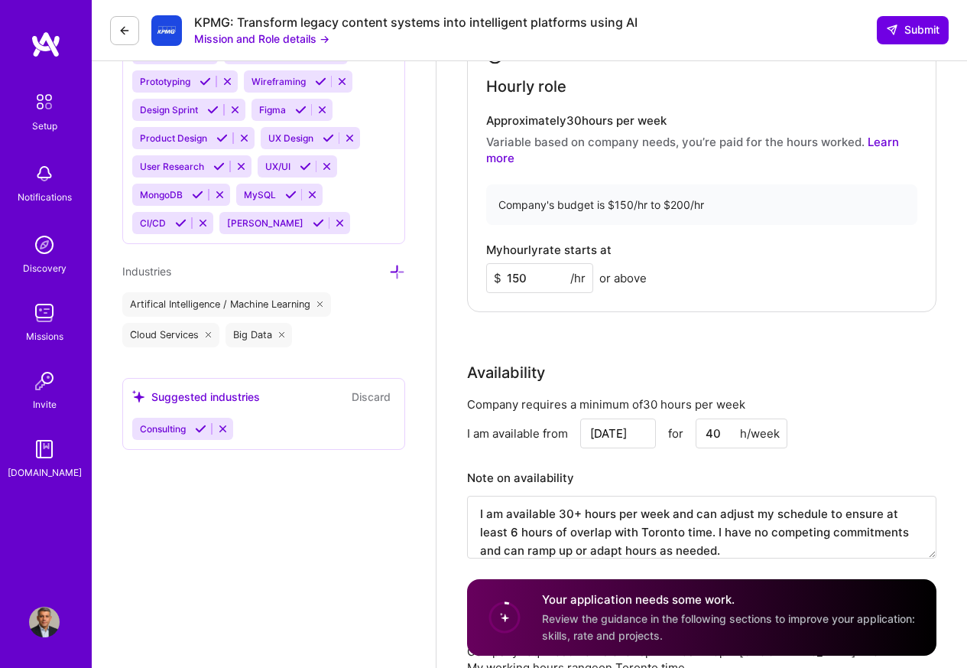
scroll to position [1117, 0]
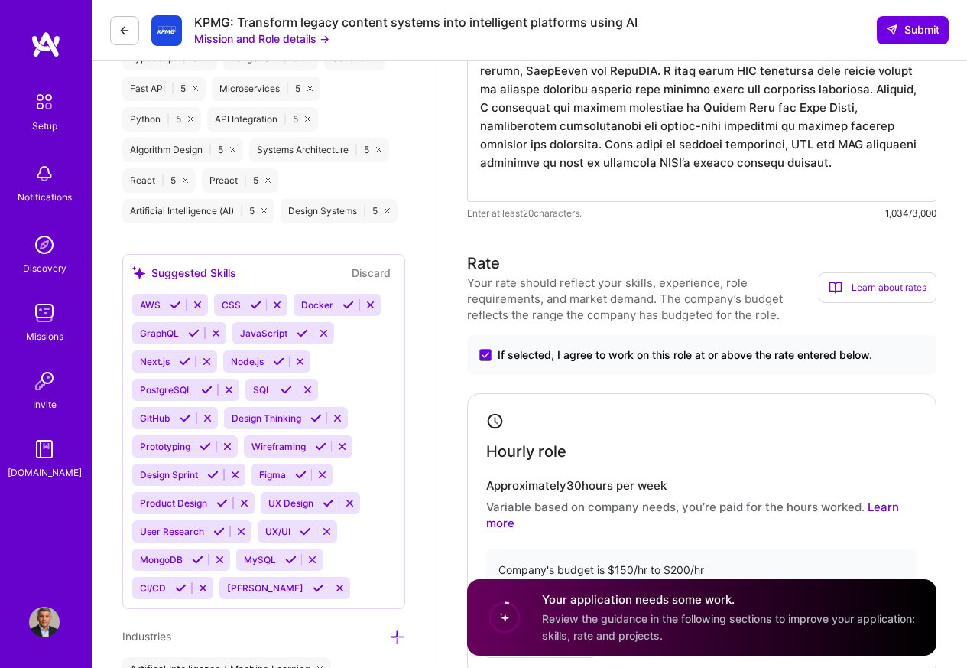
type textarea "L ipsumd sitametcon AD elitseddoe tempo INC/UtlaBO etd magnaa enim adminimve, q…"
click at [398, 206] on div "Design Systems | 5" at bounding box center [339, 211] width 117 height 24
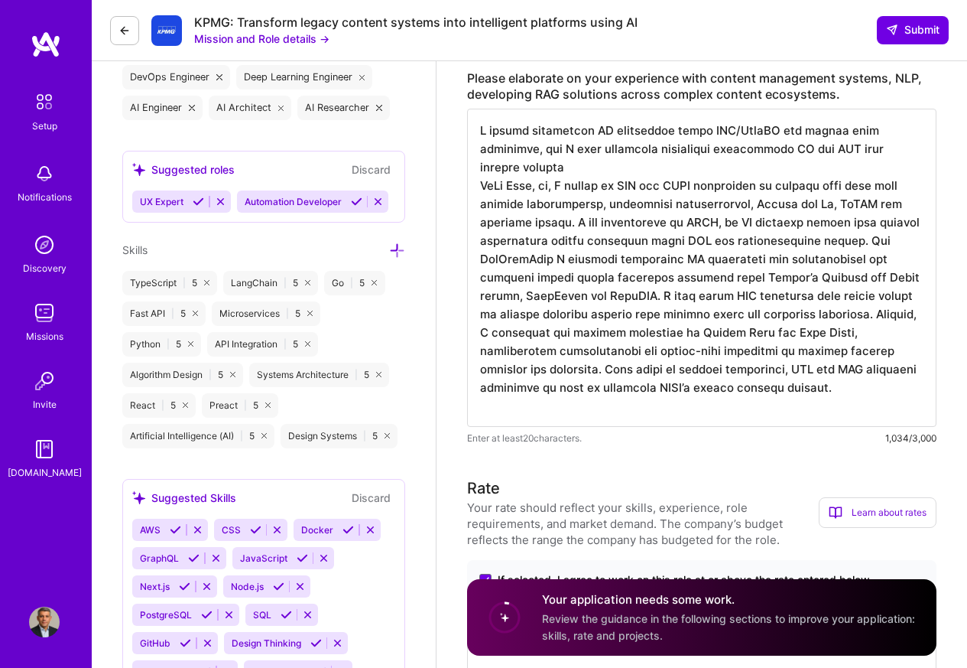
scroll to position [934, 0]
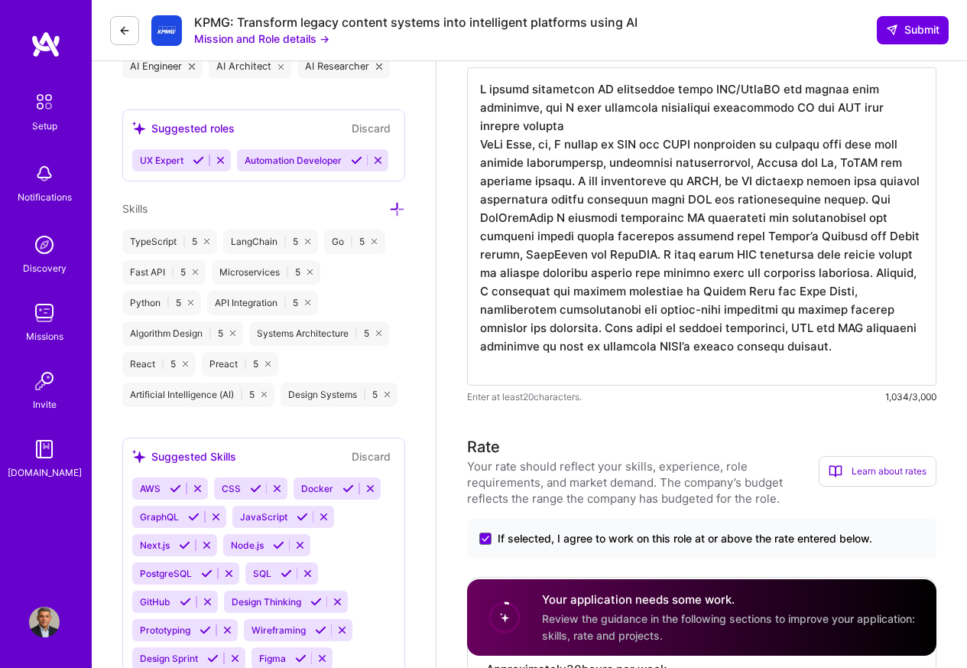
click at [398, 213] on icon at bounding box center [397, 209] width 16 height 16
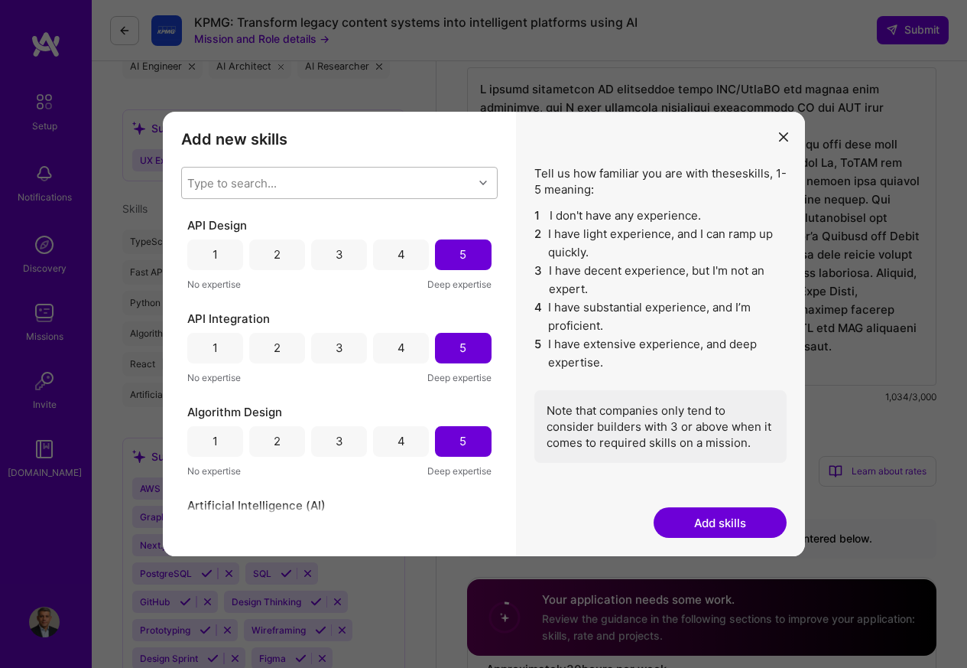
click at [195, 184] on div "Type to search..." at bounding box center [231, 182] width 89 height 16
paste input "GPT"
type input "GPT"
click at [727, 521] on button "Add skills" at bounding box center [720, 522] width 133 height 31
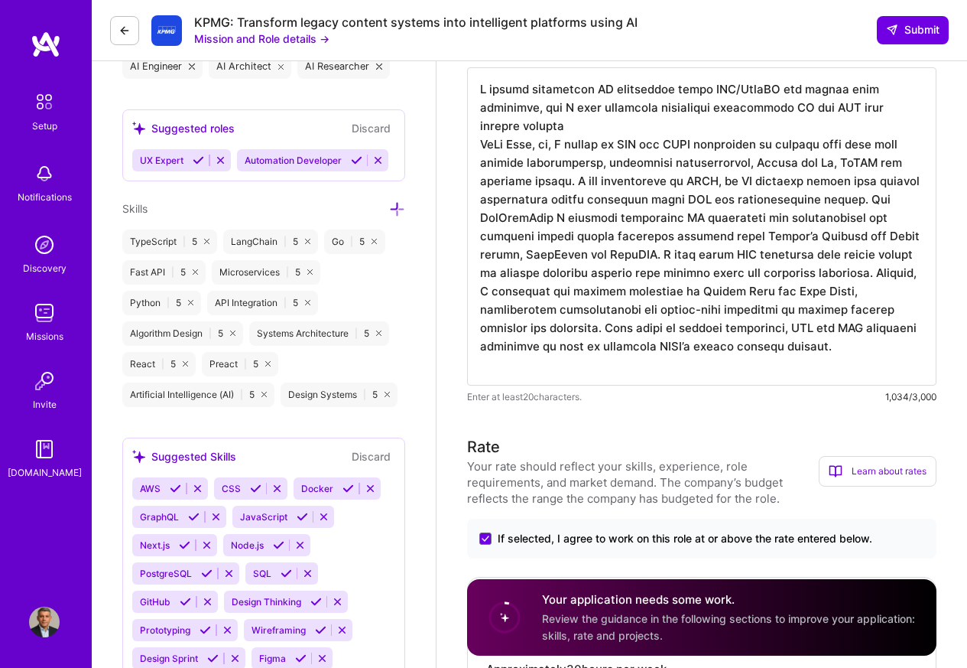
click at [499, 619] on circle at bounding box center [504, 617] width 29 height 29
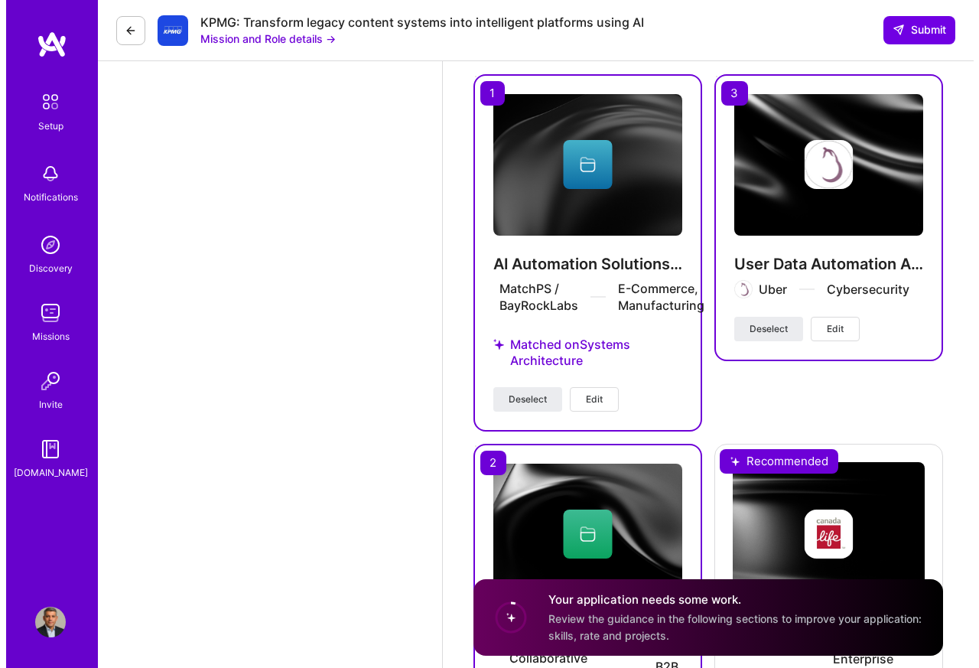
scroll to position [2254, 0]
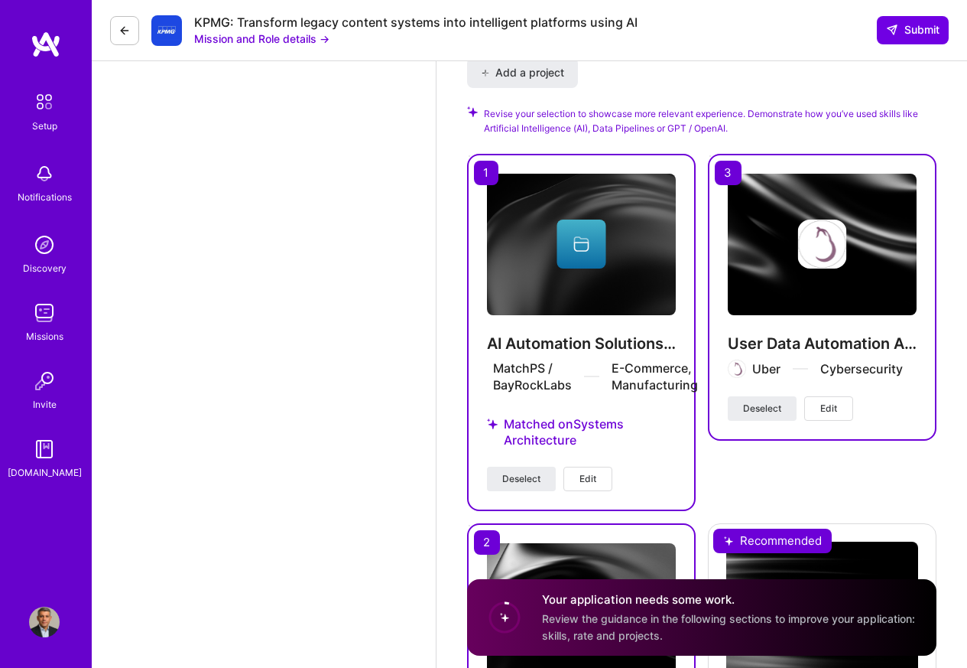
click at [590, 478] on span "Edit" at bounding box center [588, 479] width 17 height 14
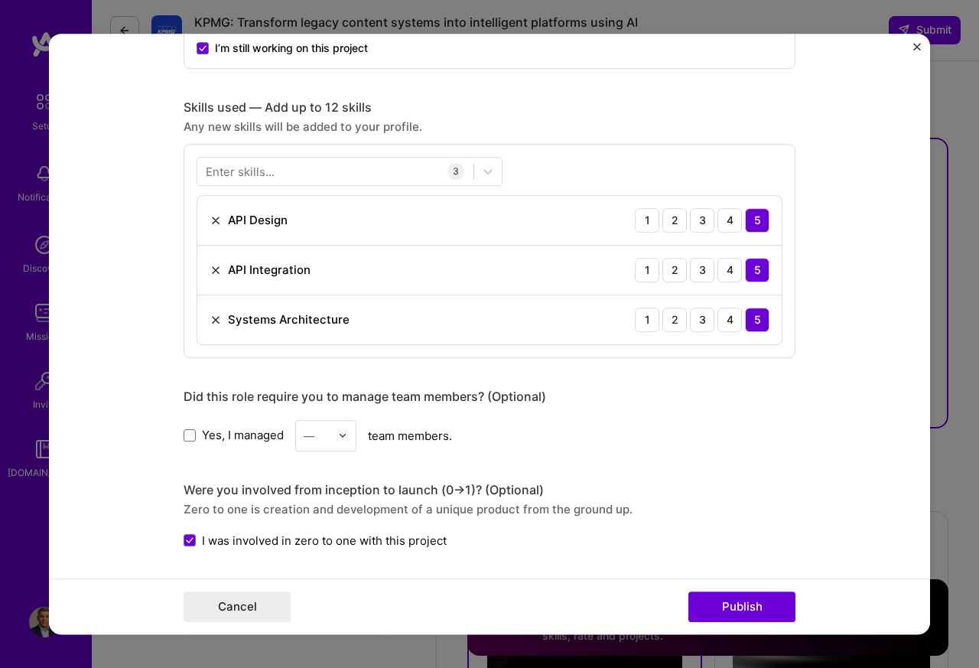
scroll to position [642, 0]
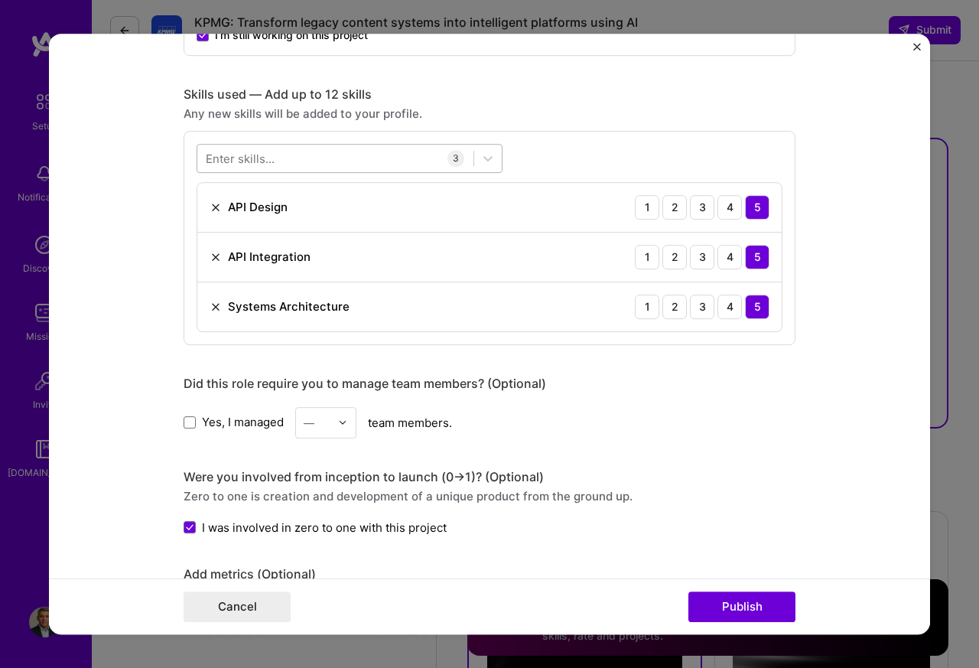
click at [233, 173] on div at bounding box center [350, 158] width 306 height 29
paste input "Artificial"
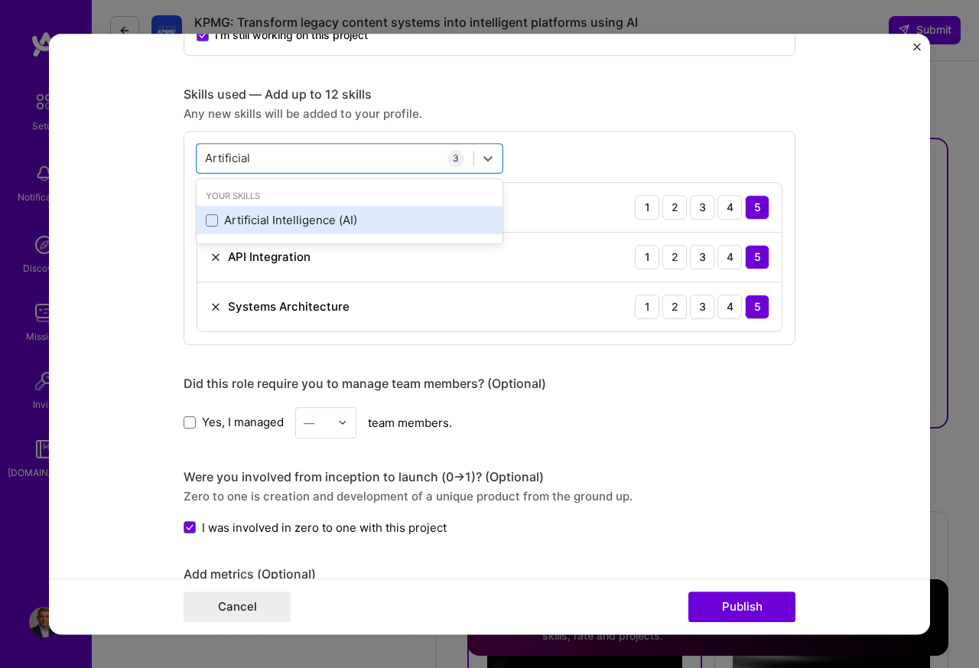
click at [247, 222] on div "Artificial Intelligence (AI)" at bounding box center [349, 220] width 287 height 16
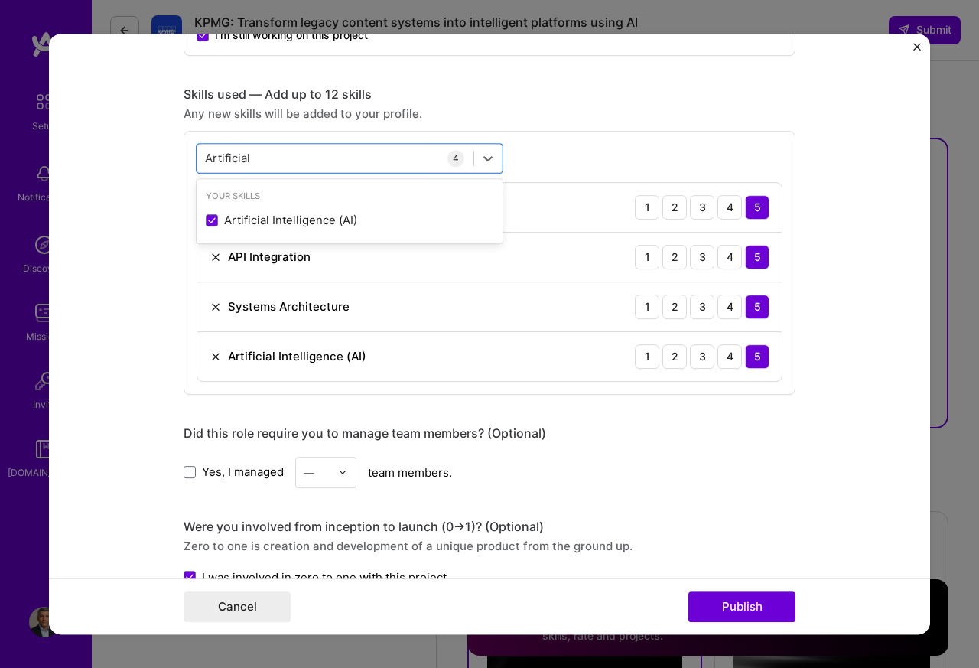
click at [751, 359] on div "5" at bounding box center [757, 356] width 24 height 24
click at [223, 161] on input "Artificial" at bounding box center [228, 158] width 46 height 16
paste input "GPT"
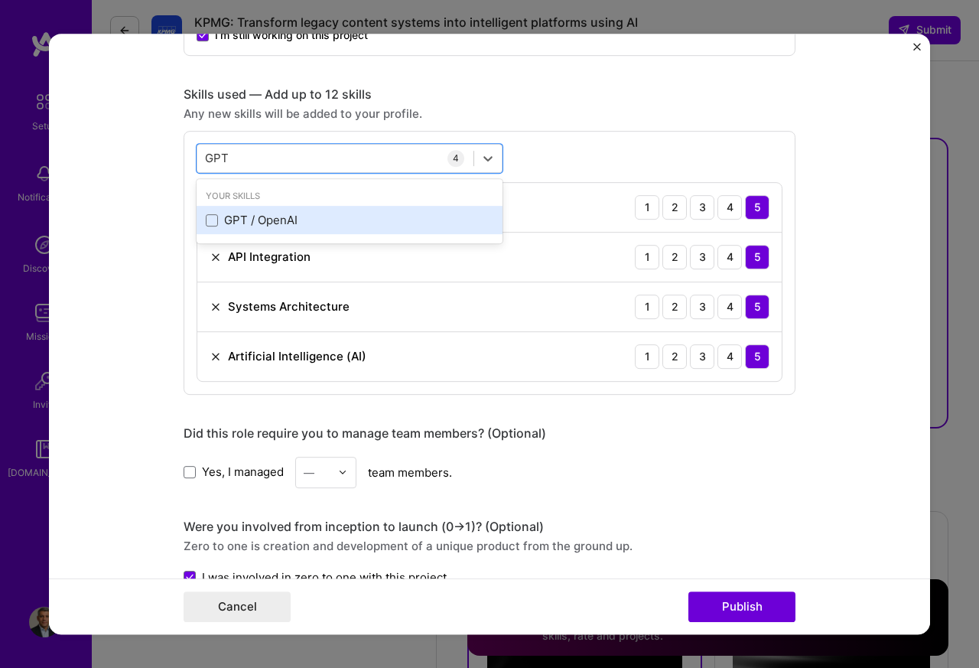
click at [236, 225] on div "GPT / OpenAI" at bounding box center [349, 220] width 287 height 16
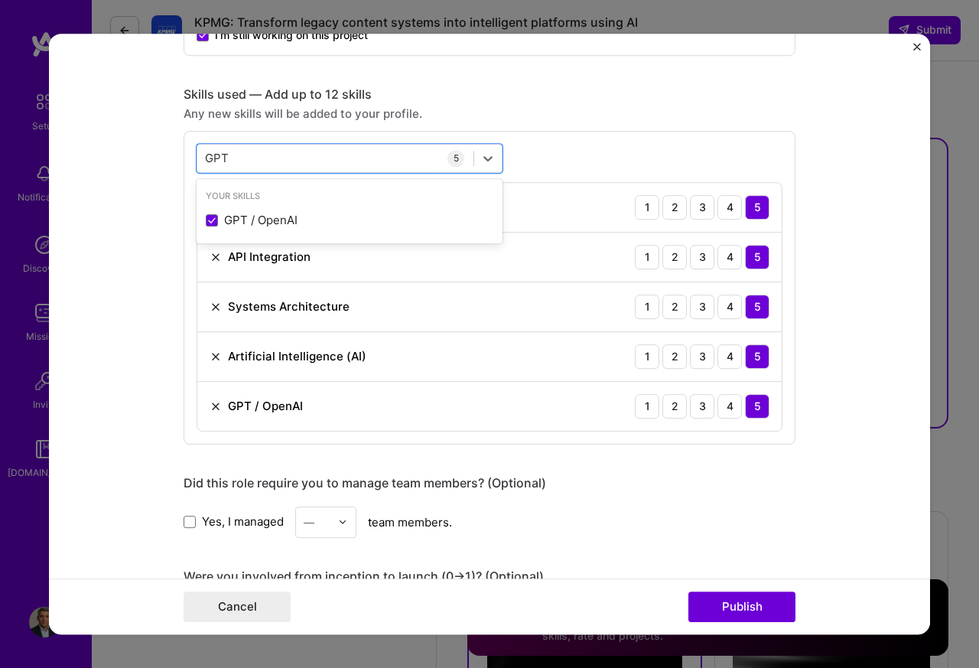
click at [751, 409] on div "5" at bounding box center [757, 406] width 24 height 24
click at [223, 159] on input "GPT" at bounding box center [217, 158] width 24 height 16
paste input "Data"
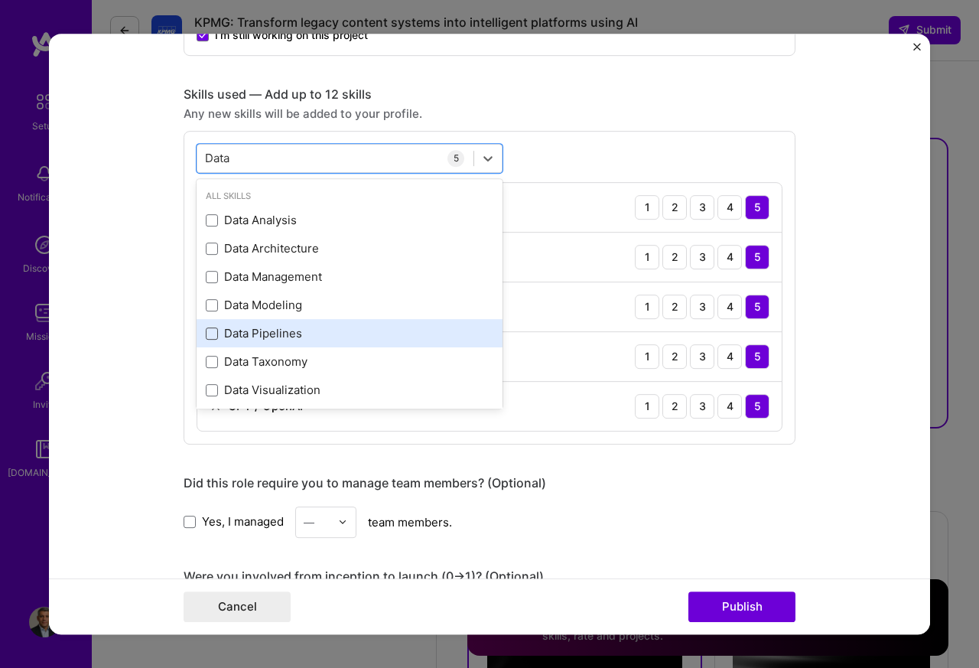
click at [206, 335] on span at bounding box center [212, 333] width 12 height 12
click at [0, 0] on input "checkbox" at bounding box center [0, 0] width 0 height 0
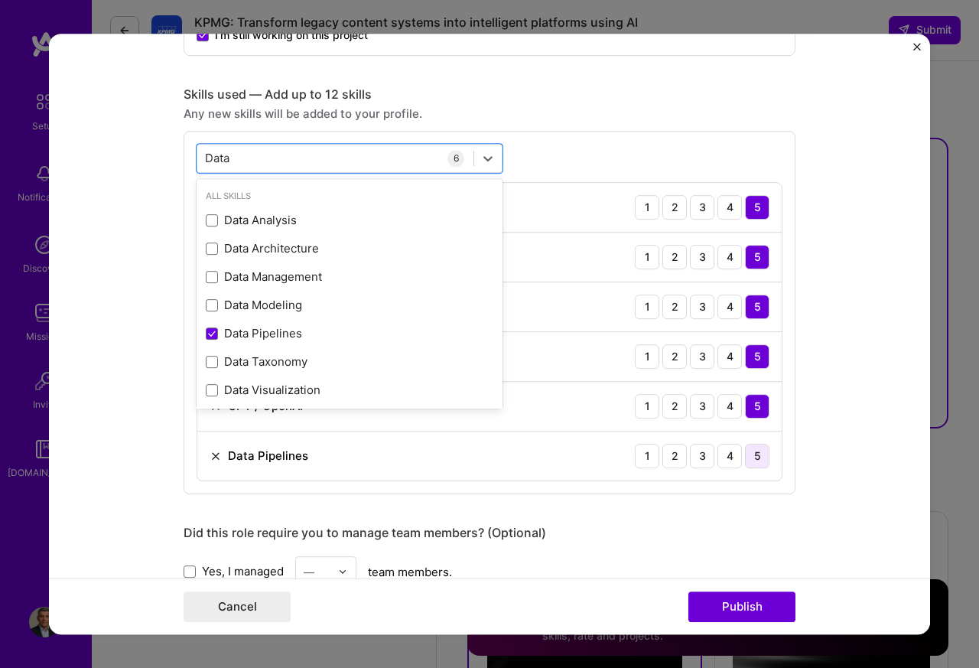
type input "Data"
click at [751, 461] on div "5" at bounding box center [757, 455] width 24 height 24
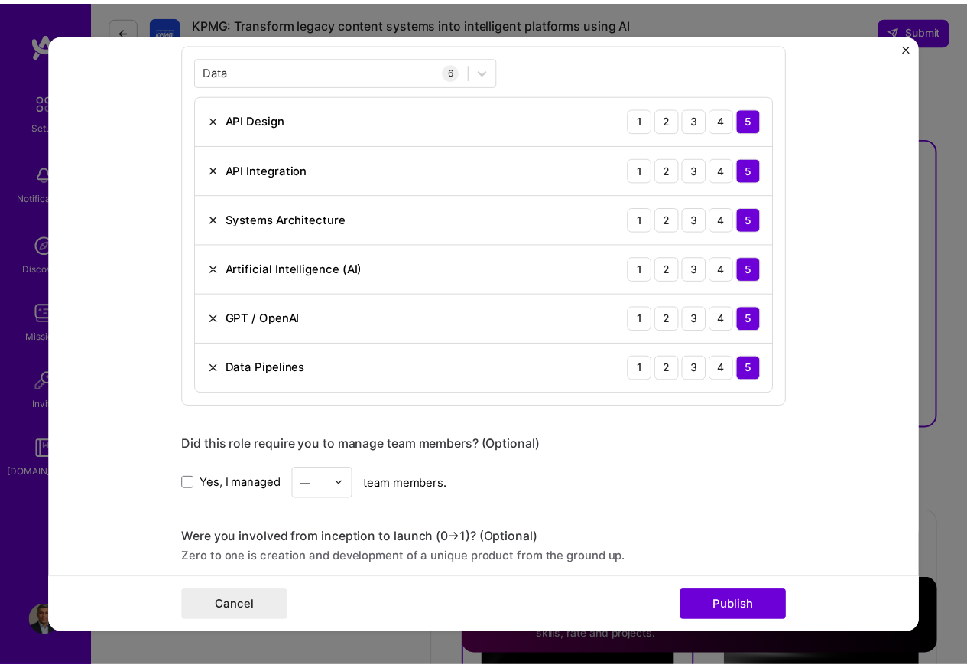
scroll to position [1193, 0]
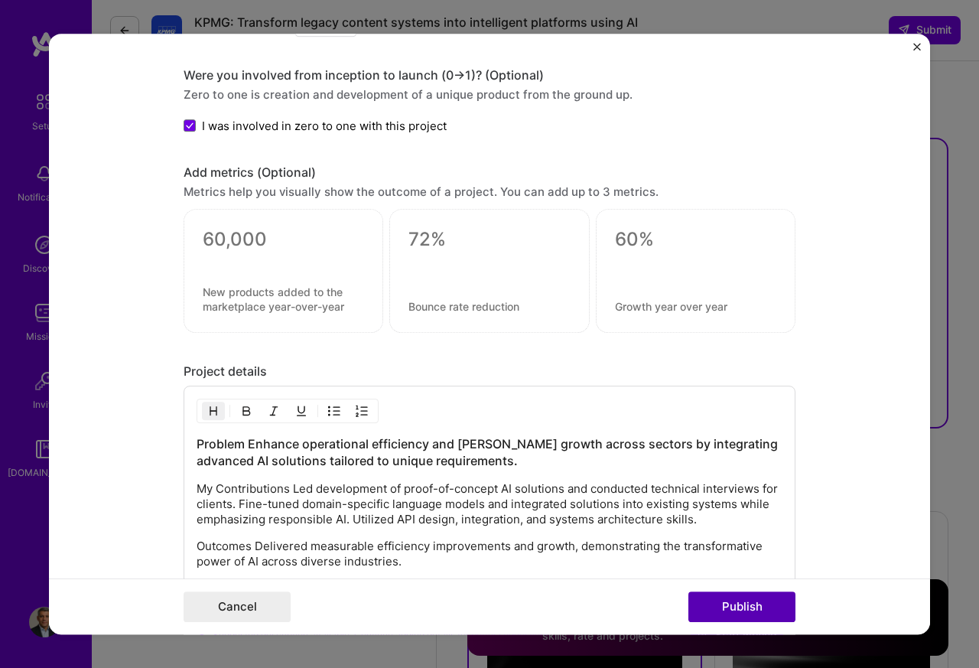
click at [721, 610] on button "Publish" at bounding box center [741, 606] width 107 height 31
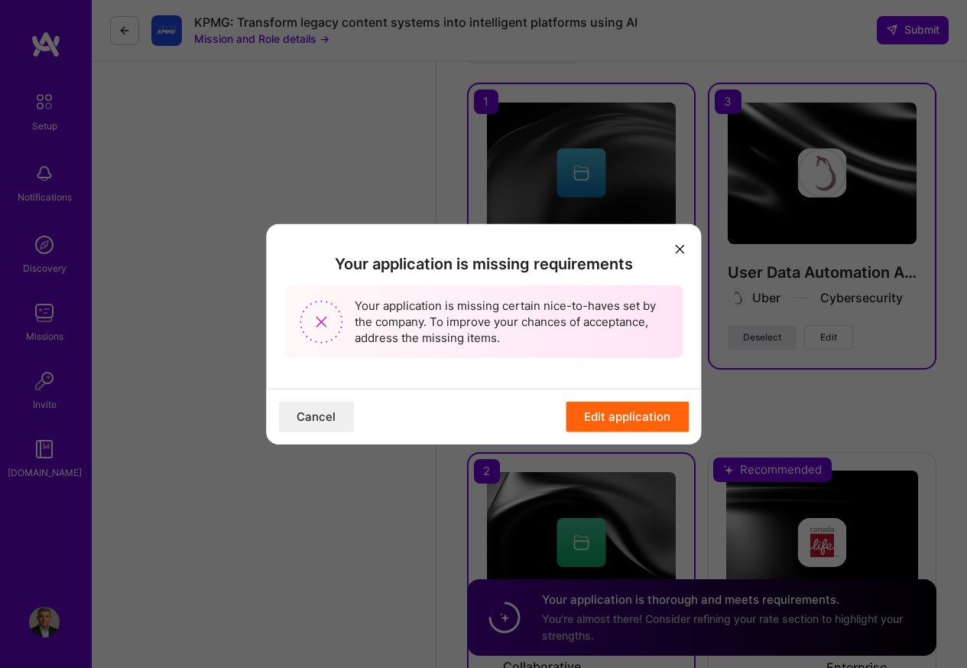
click at [635, 419] on button "Edit application" at bounding box center [627, 416] width 123 height 31
click at [628, 419] on button "Edit application" at bounding box center [627, 416] width 123 height 31
click at [313, 419] on button "Cancel" at bounding box center [316, 416] width 76 height 31
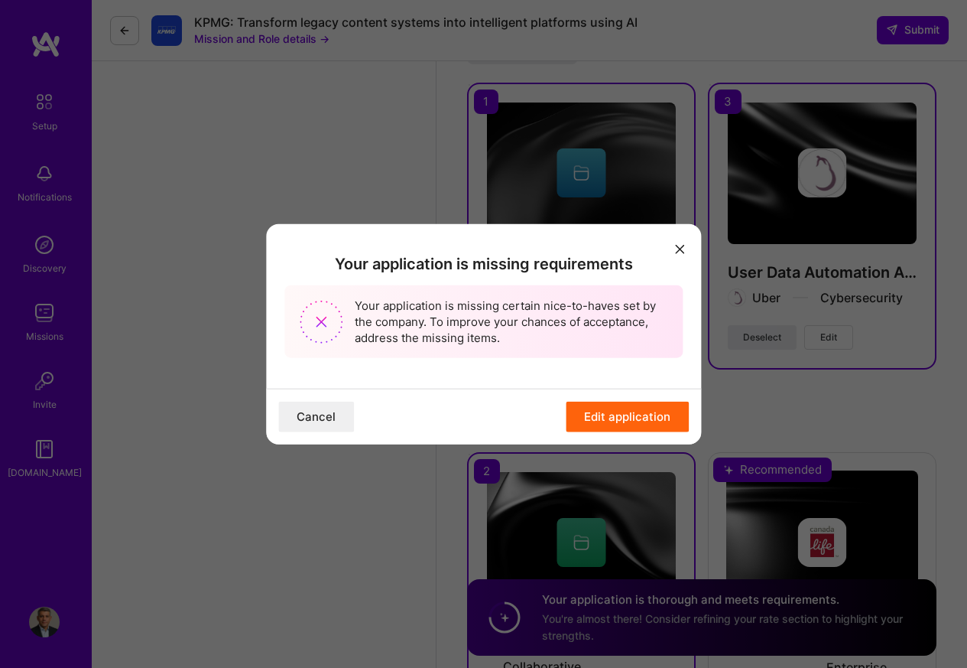
click at [953, 419] on div "Your application is missing requirements Your application is missing certain ni…" at bounding box center [483, 334] width 967 height 668
click at [320, 322] on img "modal" at bounding box center [321, 321] width 43 height 43
click at [677, 249] on icon "modal" at bounding box center [679, 249] width 9 height 9
click at [677, 253] on button "modal" at bounding box center [680, 248] width 18 height 25
click at [677, 265] on h2 "Your application is missing requirements" at bounding box center [483, 263] width 398 height 18
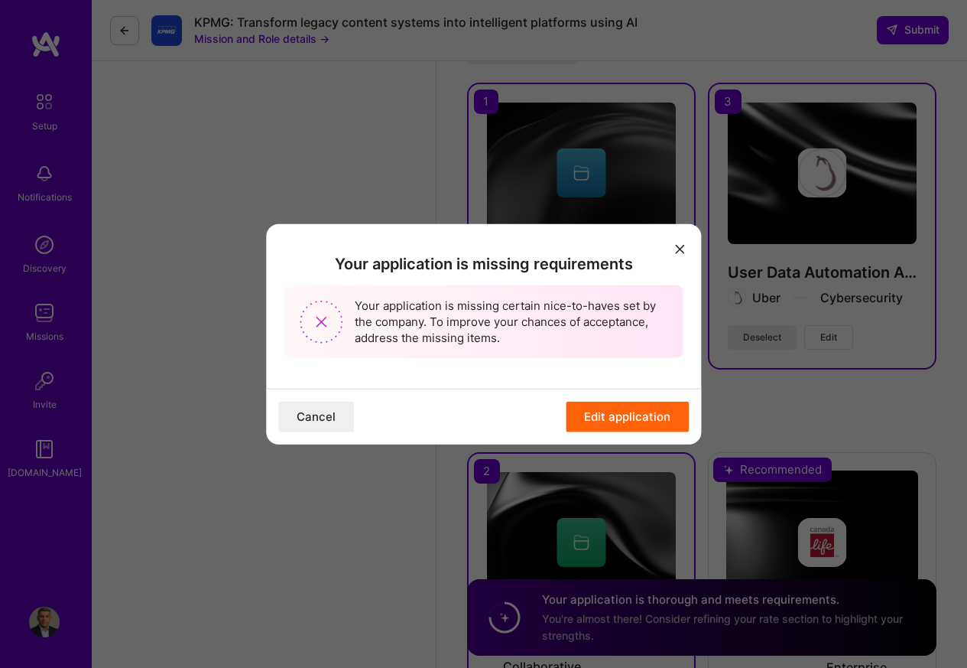
click at [675, 251] on icon "modal" at bounding box center [679, 249] width 9 height 9
click at [677, 256] on button "modal" at bounding box center [680, 248] width 18 height 25
click at [625, 419] on button "Edit application" at bounding box center [627, 416] width 123 height 31
click at [675, 266] on h2 "Your application is missing requirements" at bounding box center [483, 263] width 398 height 18
click at [671, 236] on button "modal" at bounding box center [680, 248] width 18 height 25
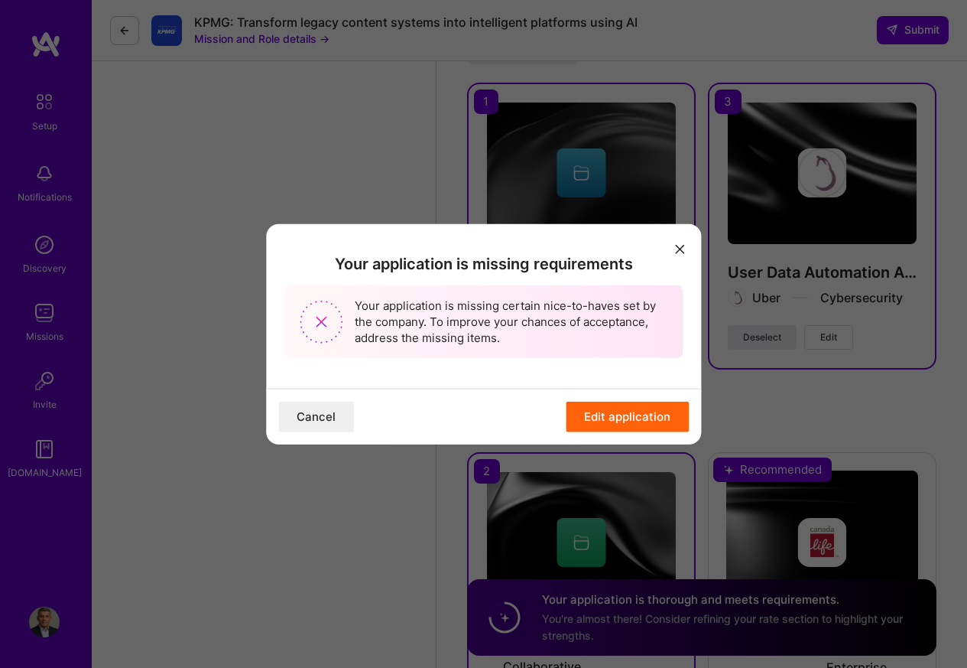
click at [318, 419] on button "Cancel" at bounding box center [316, 416] width 76 height 31
click at [671, 236] on button "modal" at bounding box center [680, 248] width 18 height 25
click at [642, 419] on button "Edit application" at bounding box center [627, 416] width 123 height 31
click at [679, 249] on icon "modal" at bounding box center [679, 249] width 9 height 9
click at [317, 421] on button "Cancel" at bounding box center [316, 416] width 76 height 31
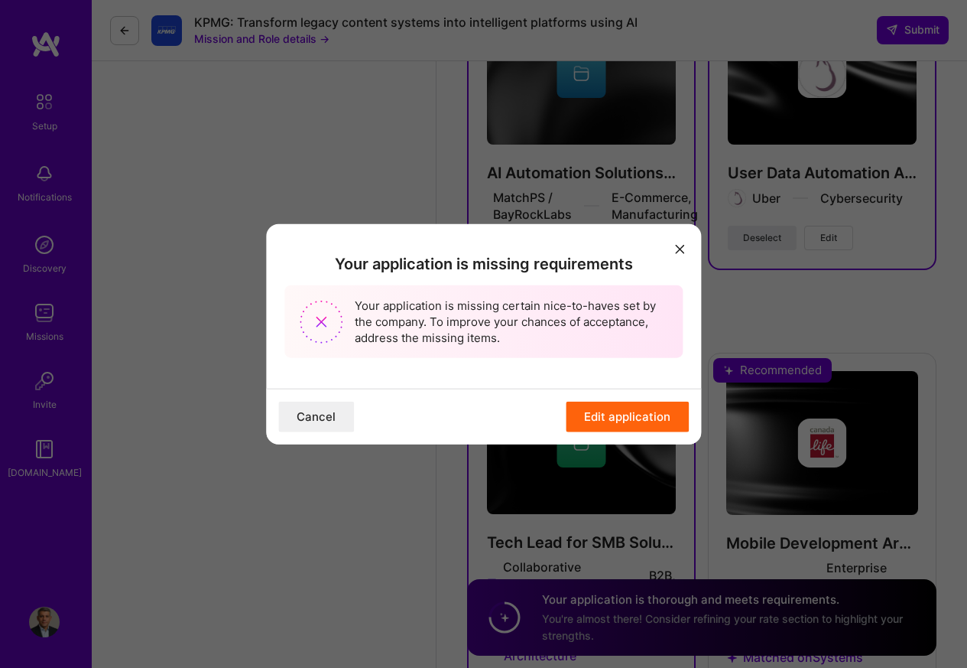
scroll to position [2551, 0]
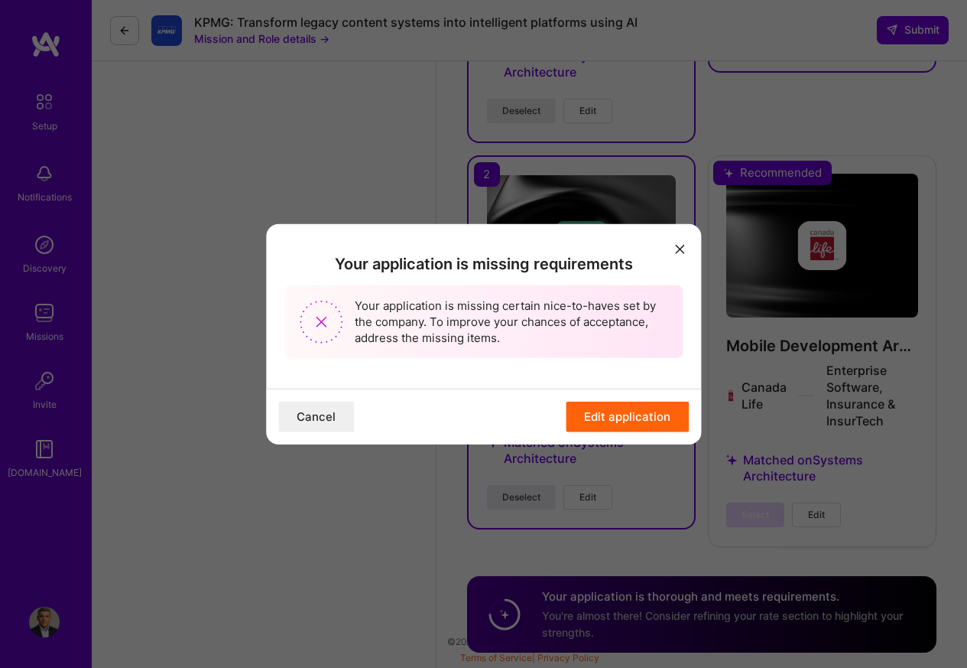
click at [952, 545] on div "Your application is missing requirements Your application is missing certain ni…" at bounding box center [483, 334] width 967 height 668
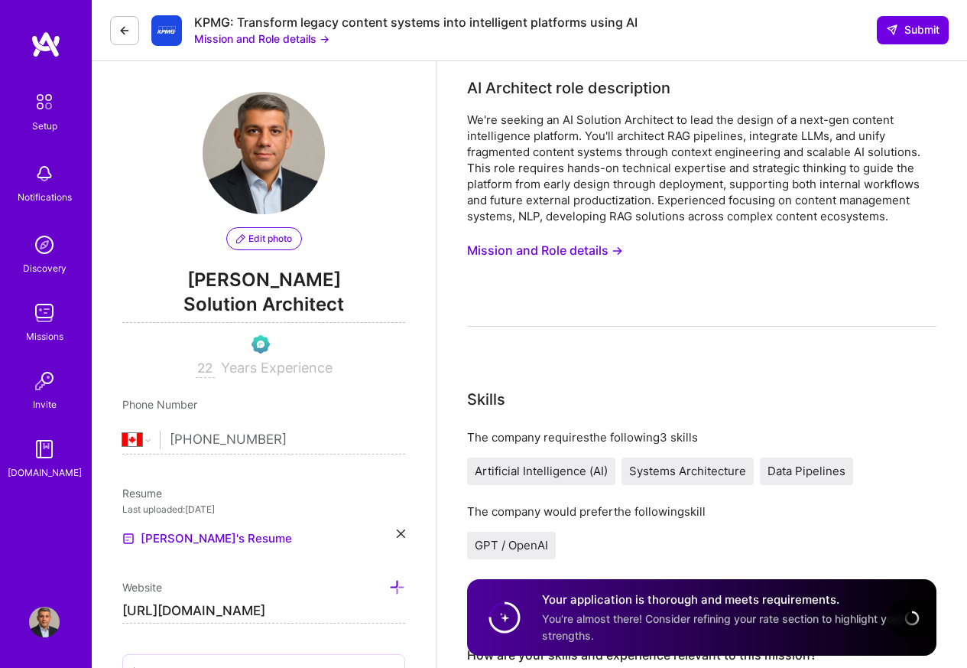
select select "CA"
click at [905, 29] on span "Submit" at bounding box center [913, 29] width 54 height 15
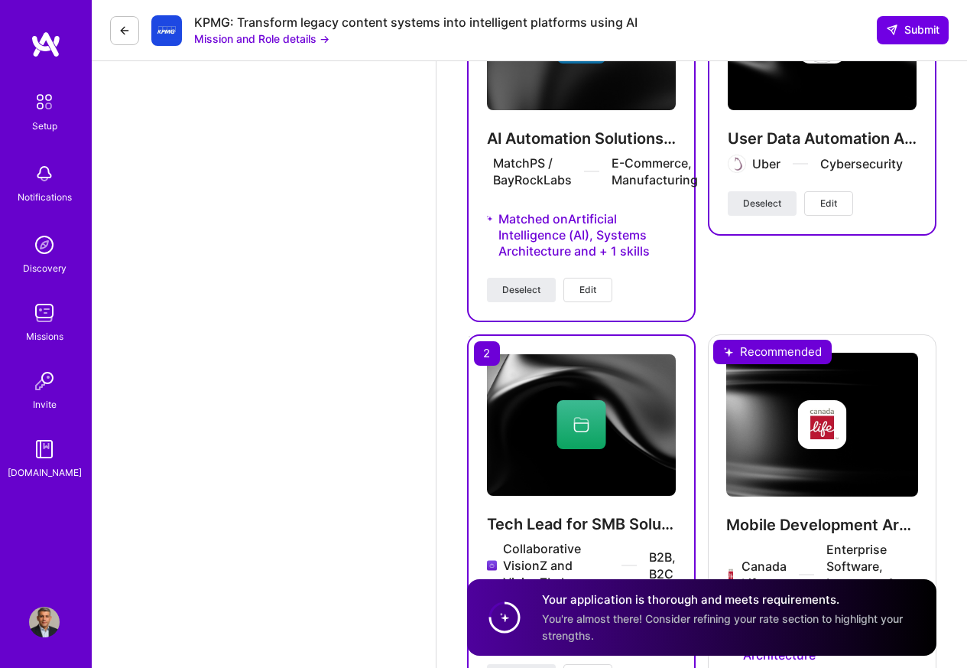
scroll to position [2566, 0]
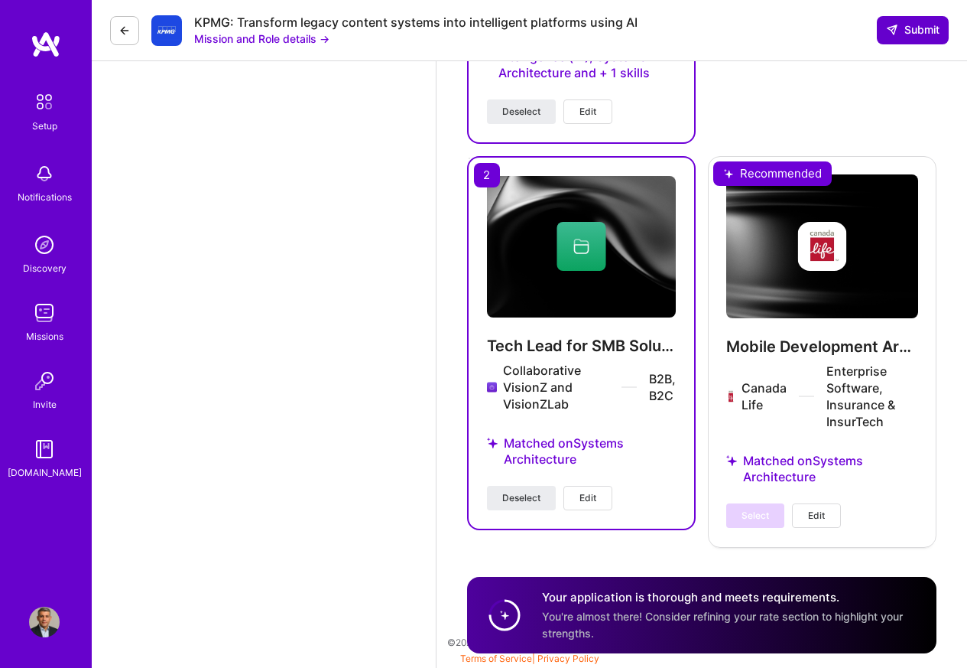
click at [906, 30] on span "Submit" at bounding box center [913, 29] width 54 height 15
